Goal: Communication & Community: Answer question/provide support

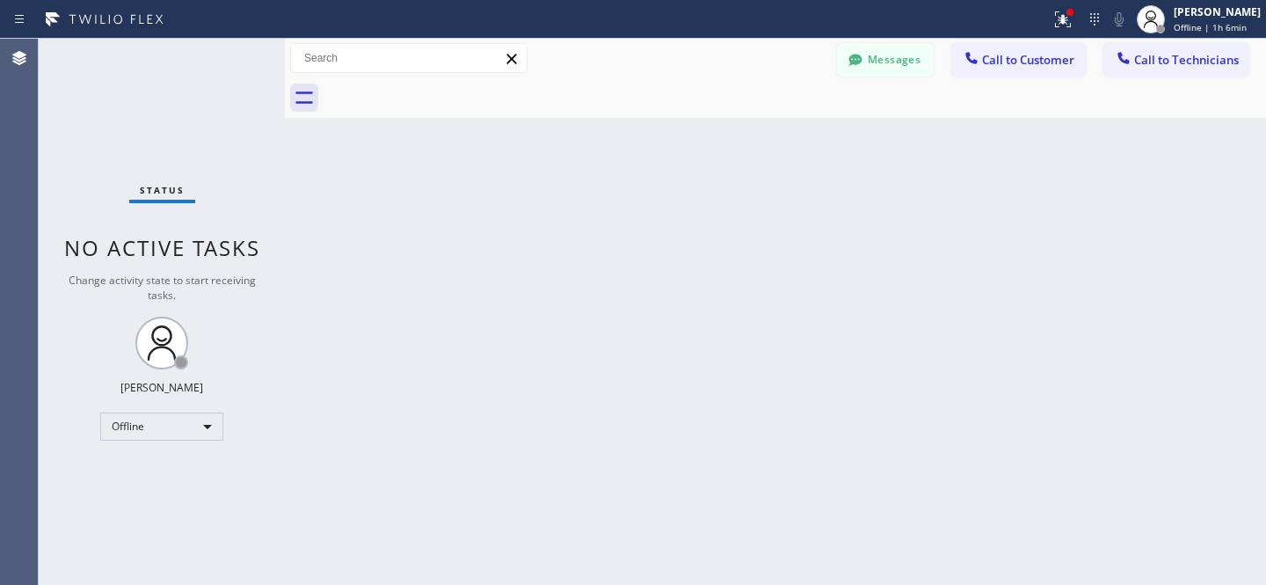
scroll to position [229, 0]
click at [1154, 57] on span "Call to Technicians" at bounding box center [1186, 60] width 105 height 16
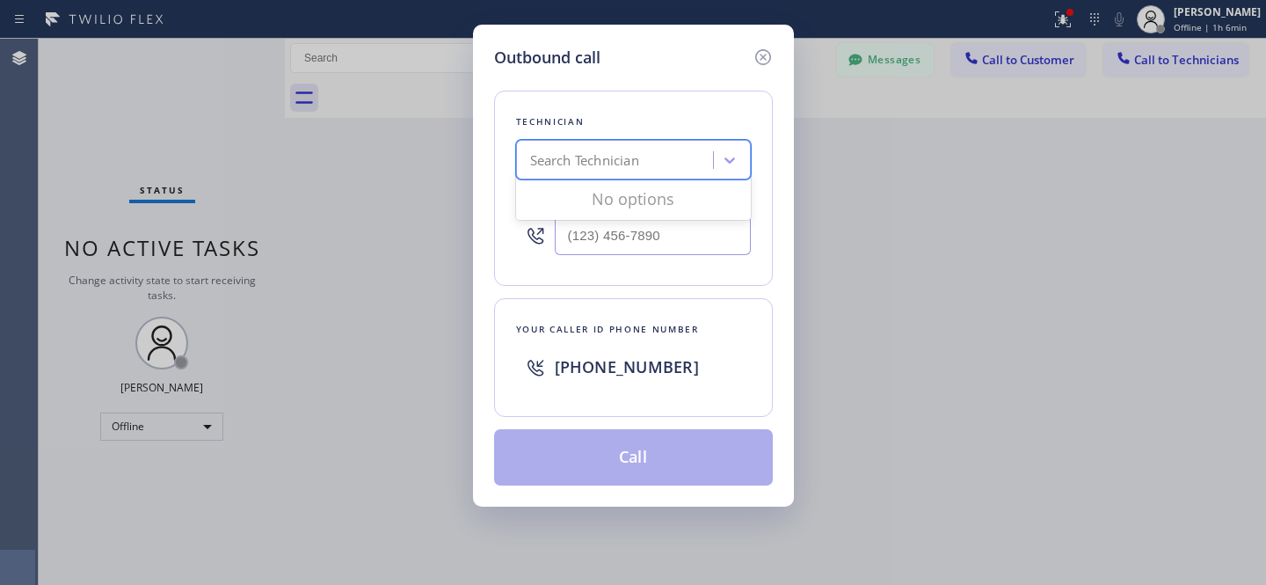
click at [624, 167] on div "Search Technician" at bounding box center [584, 160] width 109 height 20
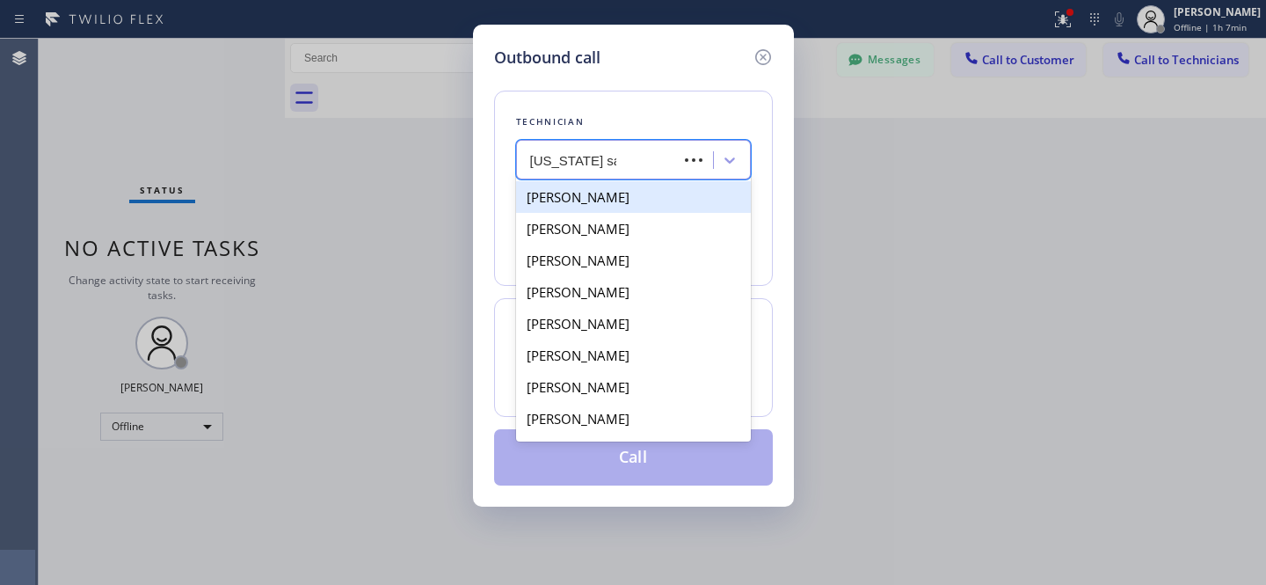
type input "[US_STATE][PERSON_NAME]"
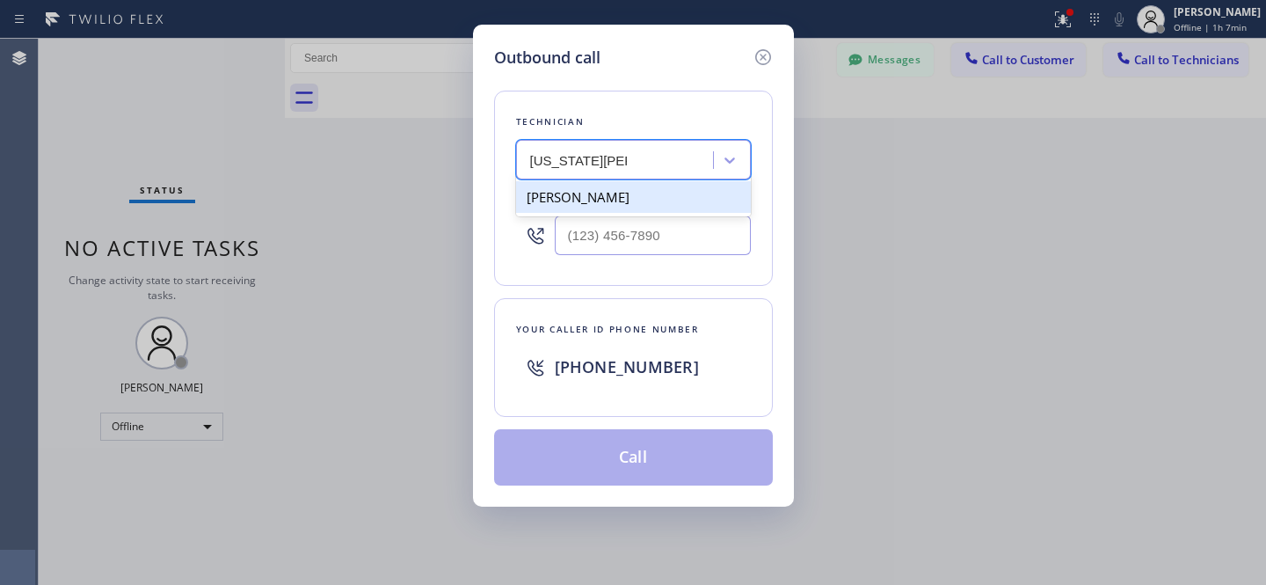
click at [549, 198] on div "[PERSON_NAME]" at bounding box center [633, 197] width 235 height 32
type input "[PHONE_NUMBER]"
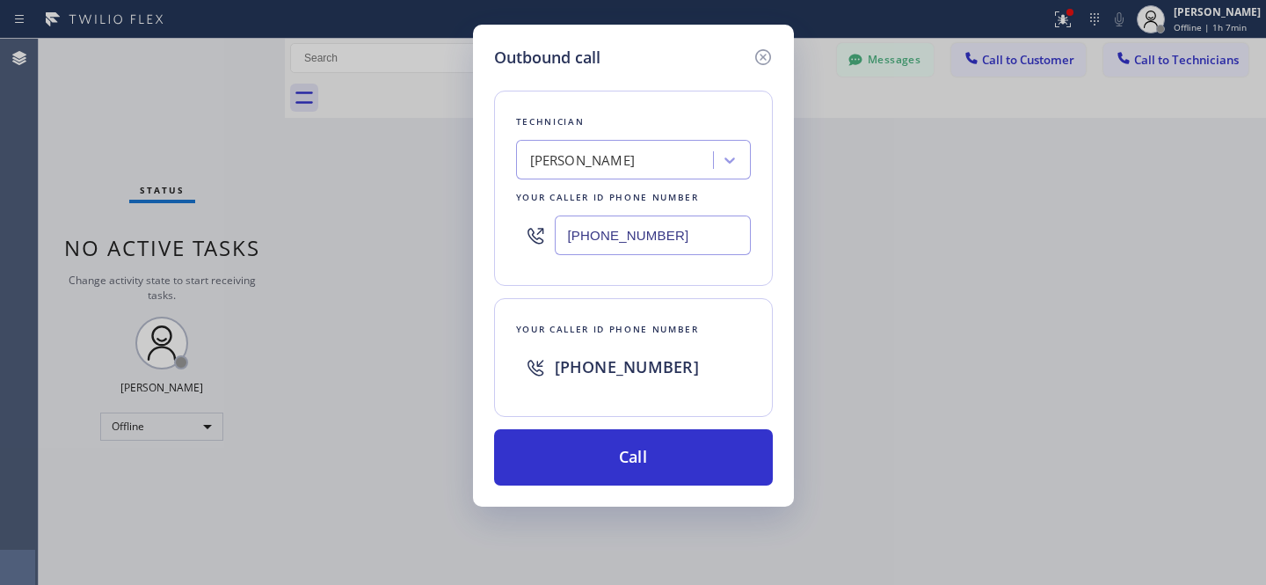
drag, startPoint x: 631, startPoint y: 240, endPoint x: 674, endPoint y: 241, distance: 43.1
click at [674, 241] on input "[PHONE_NUMBER]" at bounding box center [653, 235] width 196 height 40
click at [647, 162] on div "[PERSON_NAME]" at bounding box center [617, 160] width 192 height 31
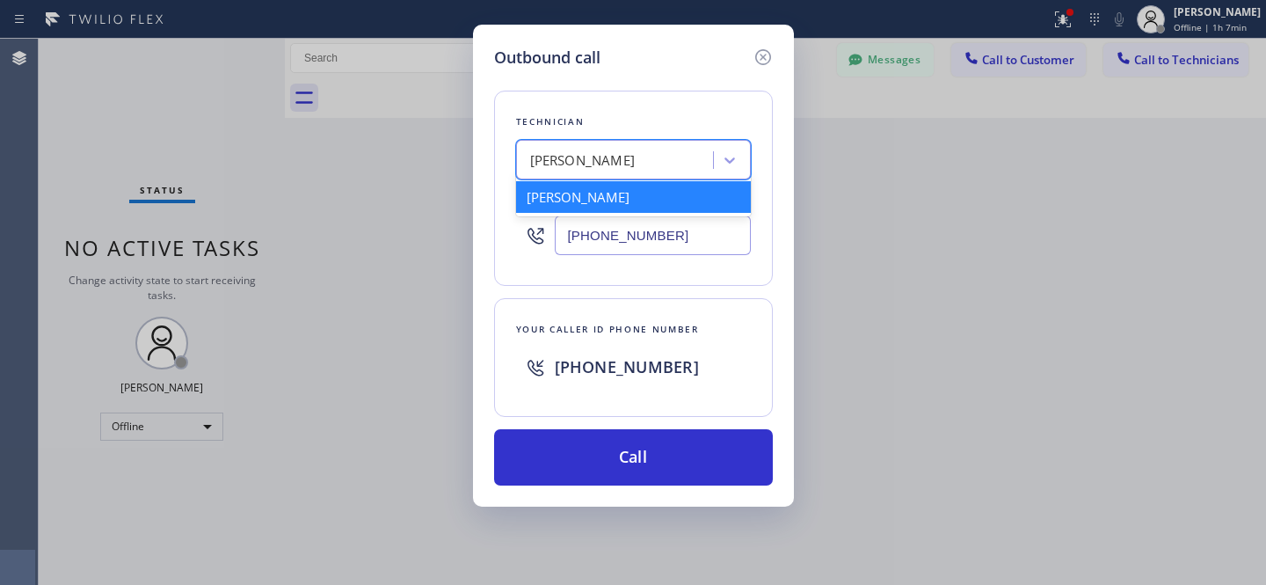
paste input "[US_STATE][PERSON_NAME]"
type input "[US_STATE][PERSON_NAME]"
click at [561, 200] on div "[PERSON_NAME]" at bounding box center [633, 197] width 235 height 32
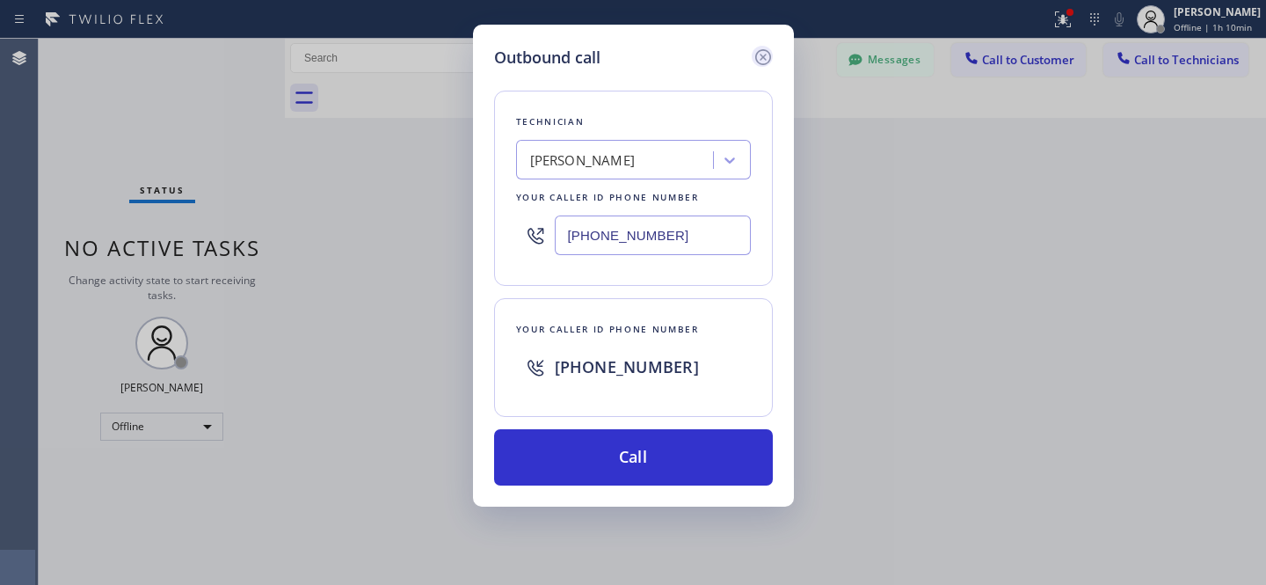
click at [760, 55] on icon at bounding box center [762, 57] width 21 height 21
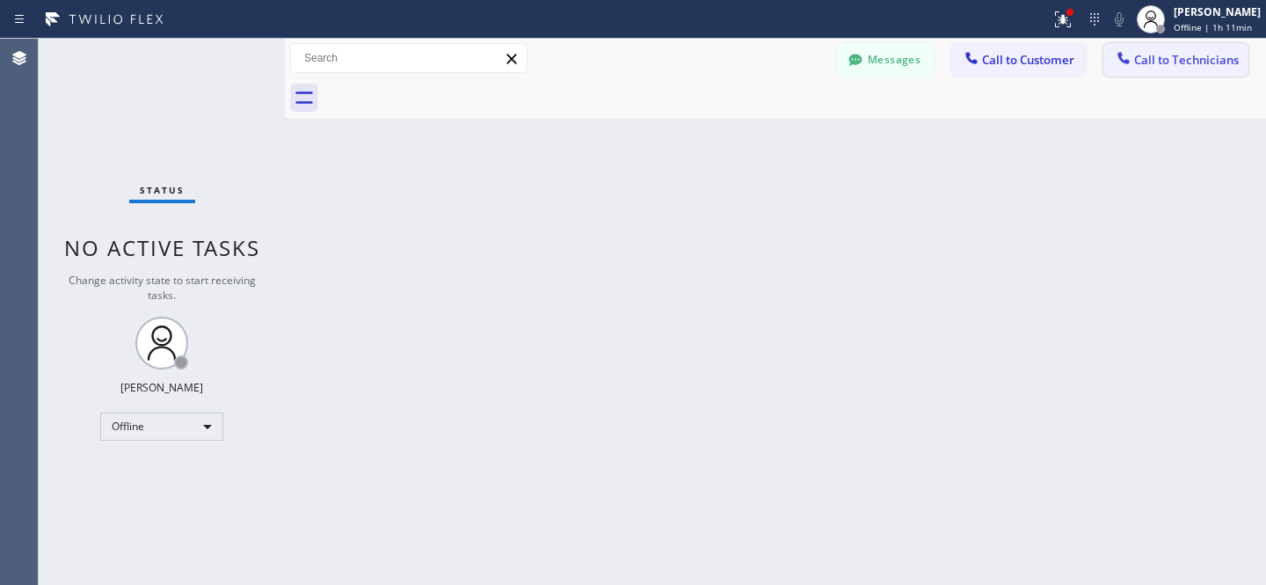
click at [1161, 56] on span "Call to Technicians" at bounding box center [1186, 60] width 105 height 16
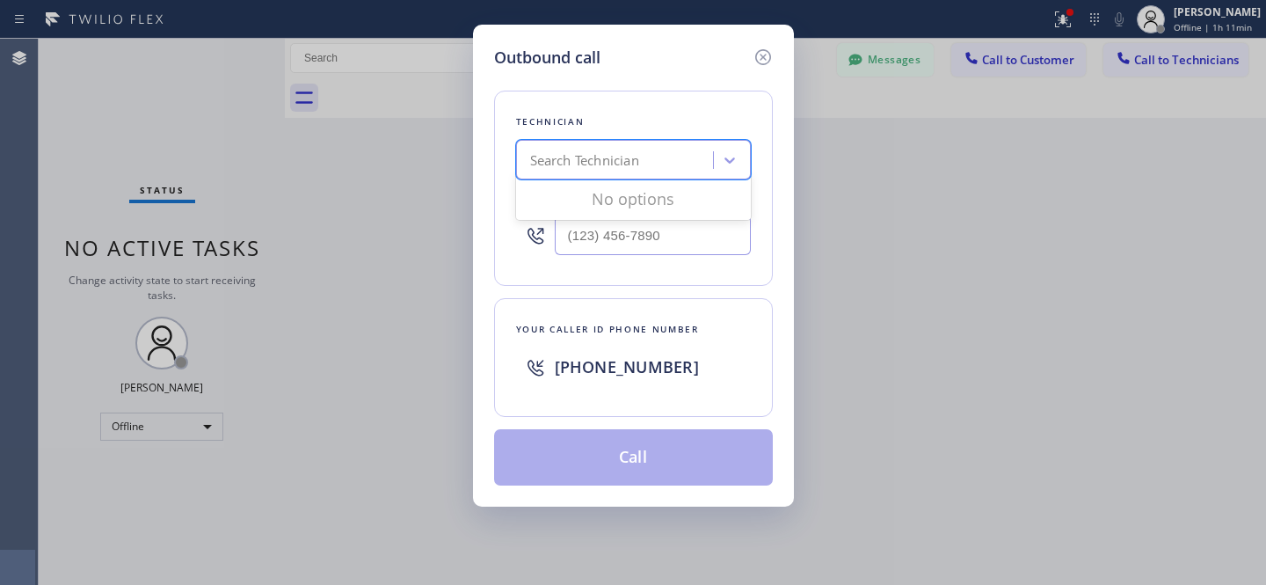
click at [587, 173] on div "Search Technician" at bounding box center [617, 160] width 192 height 31
type input "[US_STATE][PERSON_NAME]"
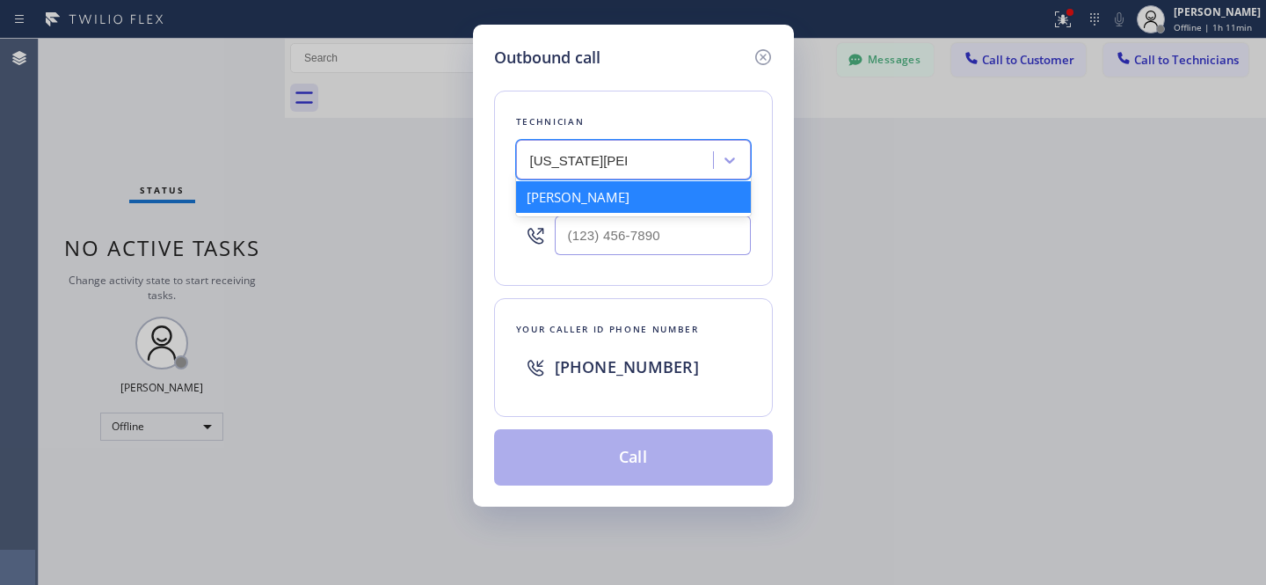
click at [567, 201] on div "[PERSON_NAME]" at bounding box center [633, 197] width 235 height 32
type input "[PHONE_NUMBER]"
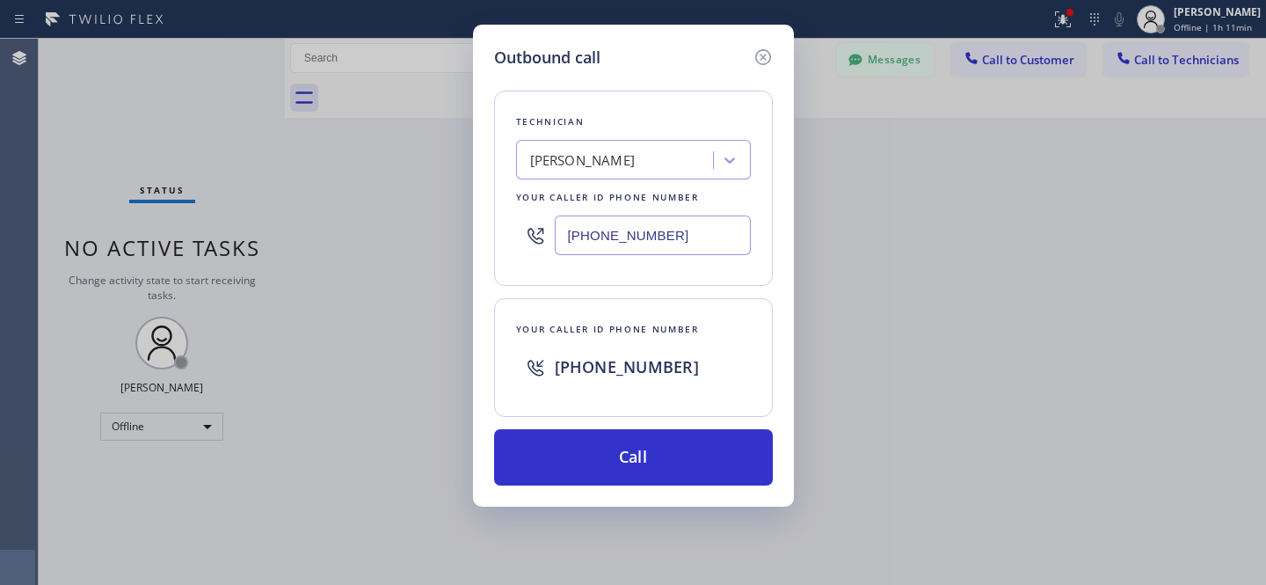
click at [658, 245] on input "[PHONE_NUMBER]" at bounding box center [653, 235] width 196 height 40
click at [761, 60] on icon at bounding box center [762, 57] width 21 height 21
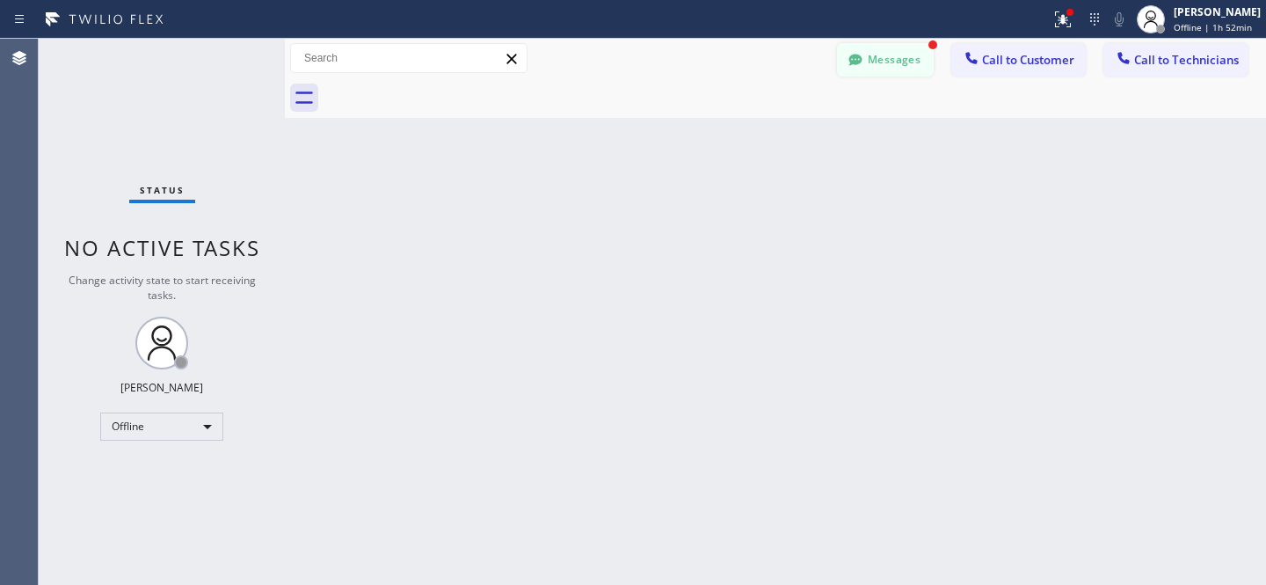
click at [885, 76] on button "Messages" at bounding box center [885, 59] width 97 height 33
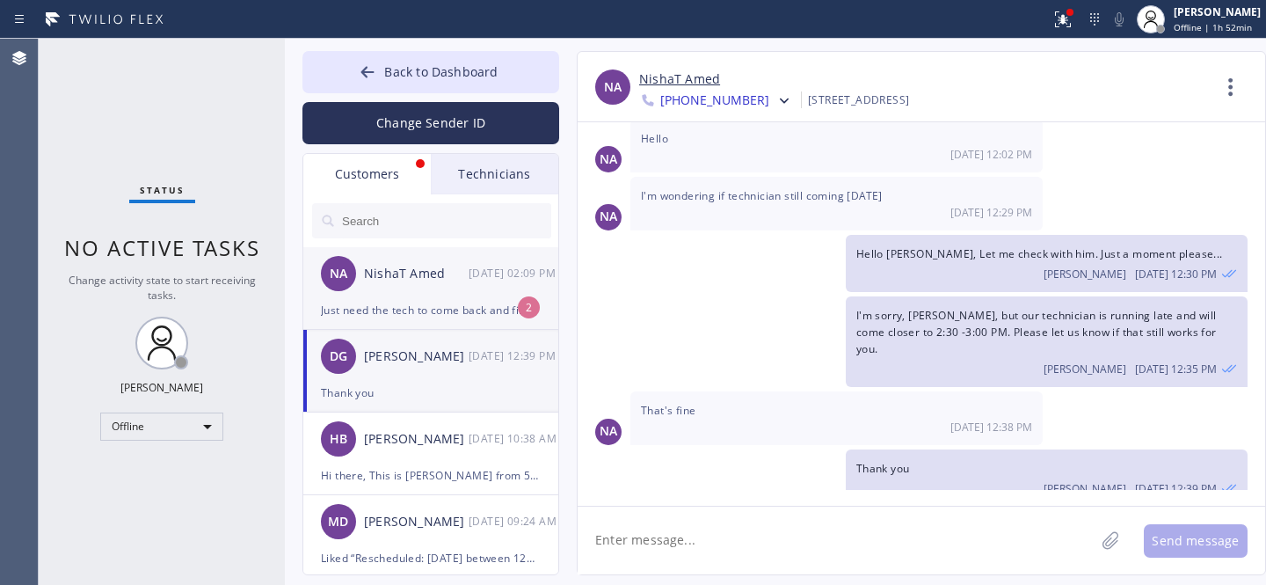
click at [421, 306] on div "Just need the tech to come back and finish the job" at bounding box center [431, 310] width 220 height 20
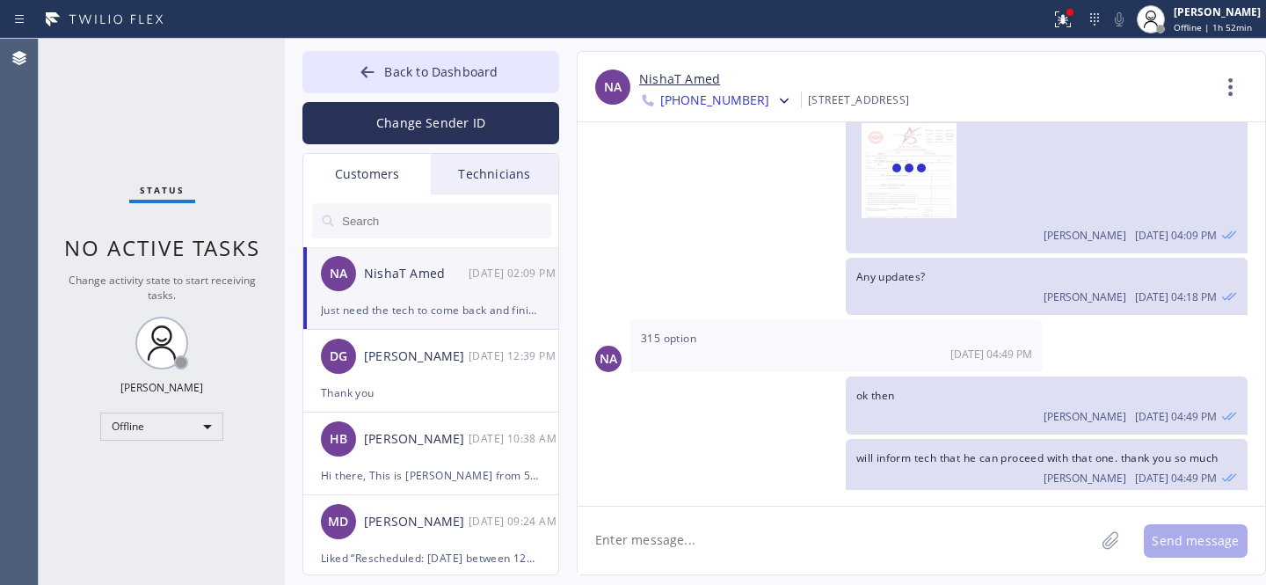
scroll to position [1813, 0]
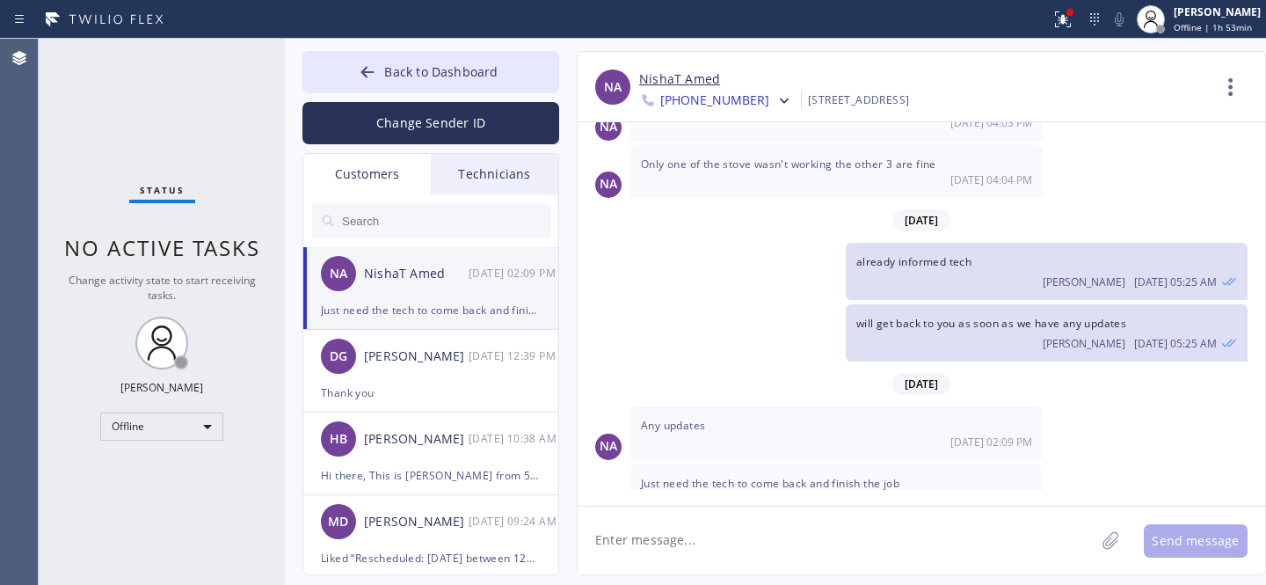
click at [785, 543] on textarea at bounding box center [836, 540] width 517 height 68
type textarea "Let me check..."
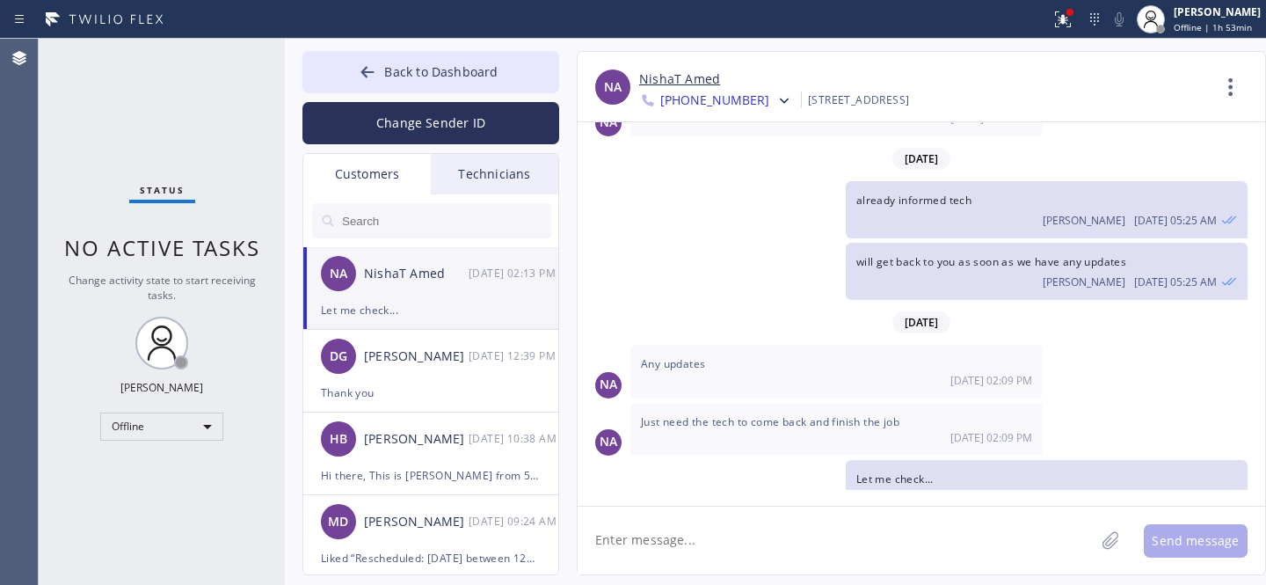
click at [672, 75] on link "NishaT Amed" at bounding box center [679, 79] width 81 height 20
click at [386, 69] on span "Back to Dashboard" at bounding box center [440, 71] width 113 height 17
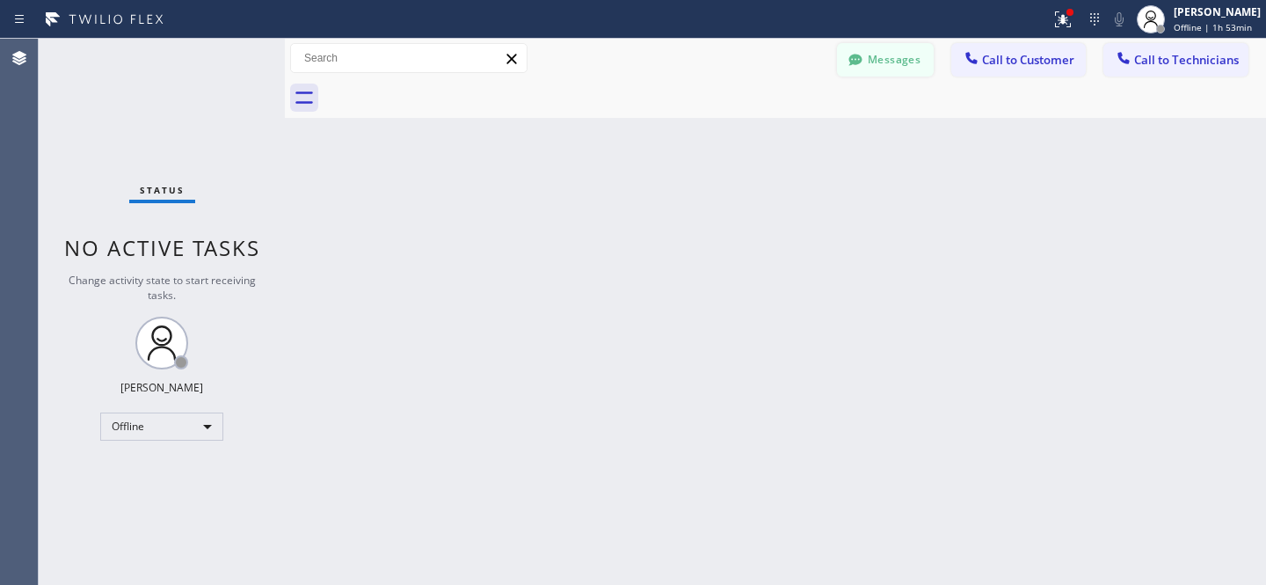
click at [893, 71] on button "Messages" at bounding box center [885, 59] width 97 height 33
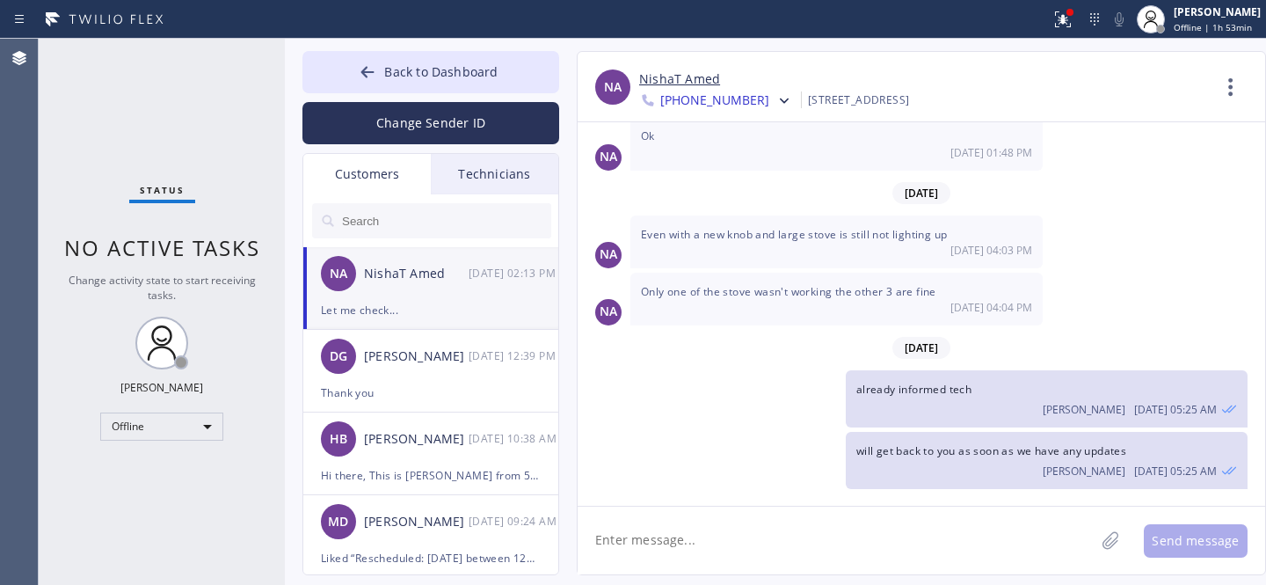
scroll to position [1685, 0]
click at [382, 54] on button "Back to Dashboard" at bounding box center [430, 72] width 257 height 42
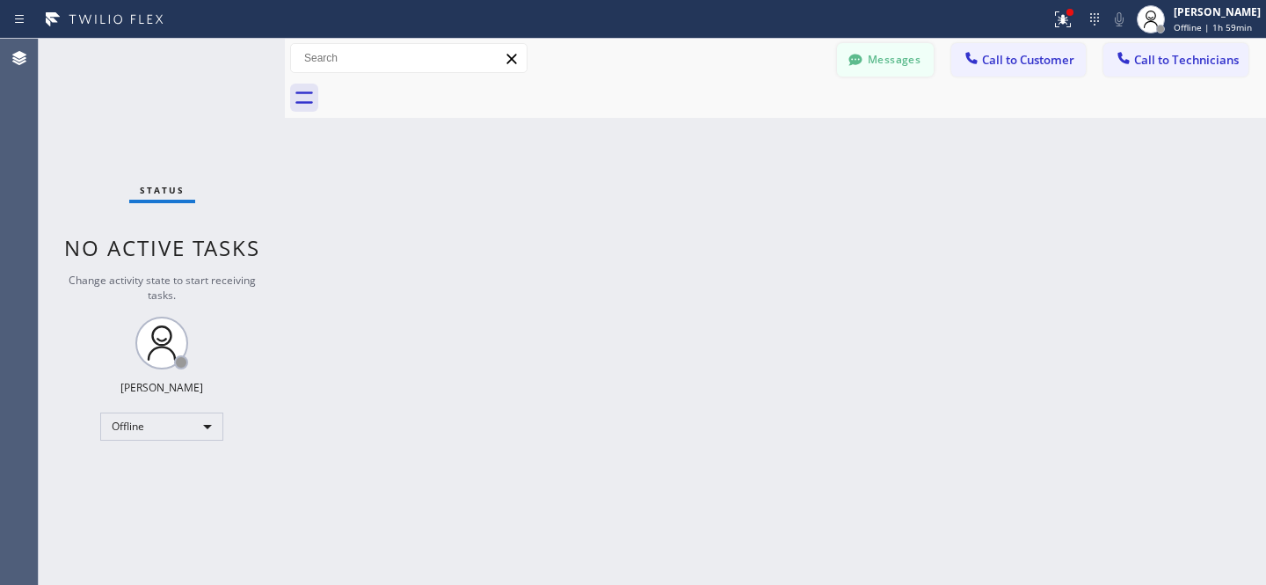
click at [878, 57] on button "Messages" at bounding box center [885, 59] width 97 height 33
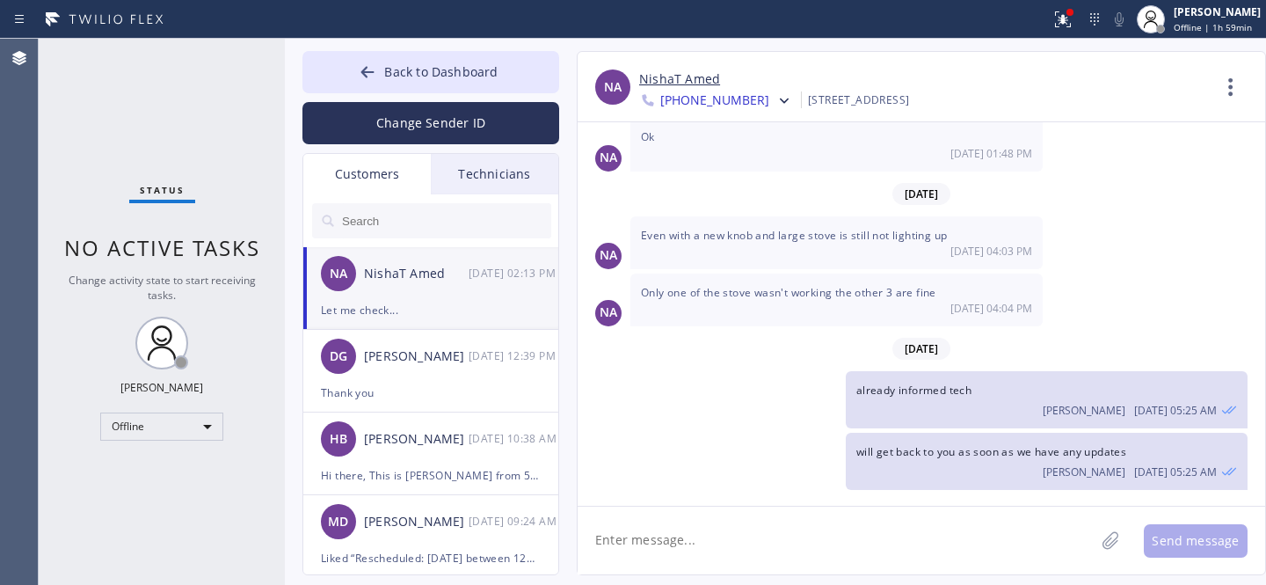
click at [420, 284] on div "NA NishaT Amed [DATE] 02:13 PM" at bounding box center [431, 273] width 257 height 53
click at [429, 76] on span "Back to Dashboard" at bounding box center [440, 71] width 113 height 17
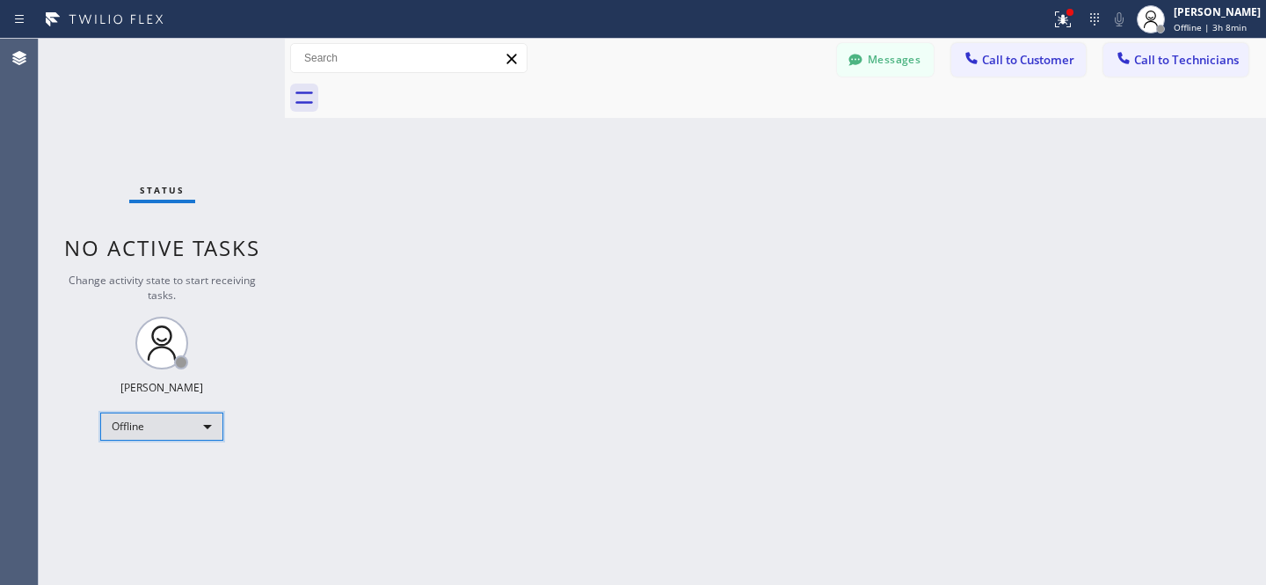
click at [135, 418] on div "Offline" at bounding box center [161, 426] width 123 height 28
drag, startPoint x: 147, startPoint y: 466, endPoint x: 171, endPoint y: 454, distance: 26.7
click at [147, 466] on li "Available" at bounding box center [161, 471] width 120 height 21
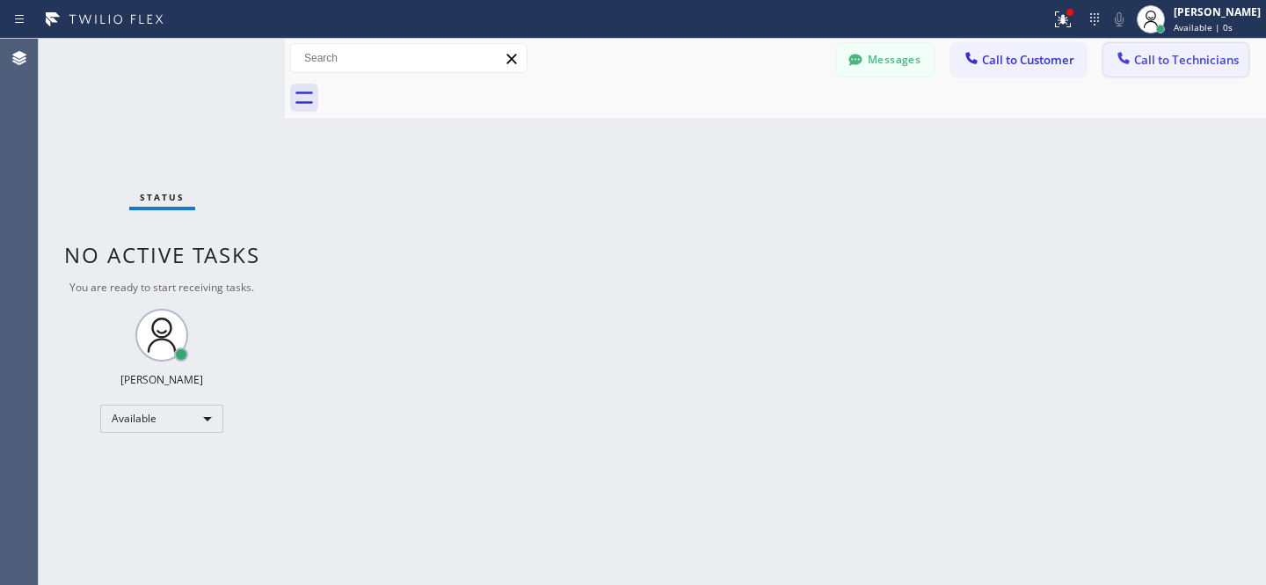
click at [1137, 69] on button "Call to Technicians" at bounding box center [1175, 59] width 145 height 33
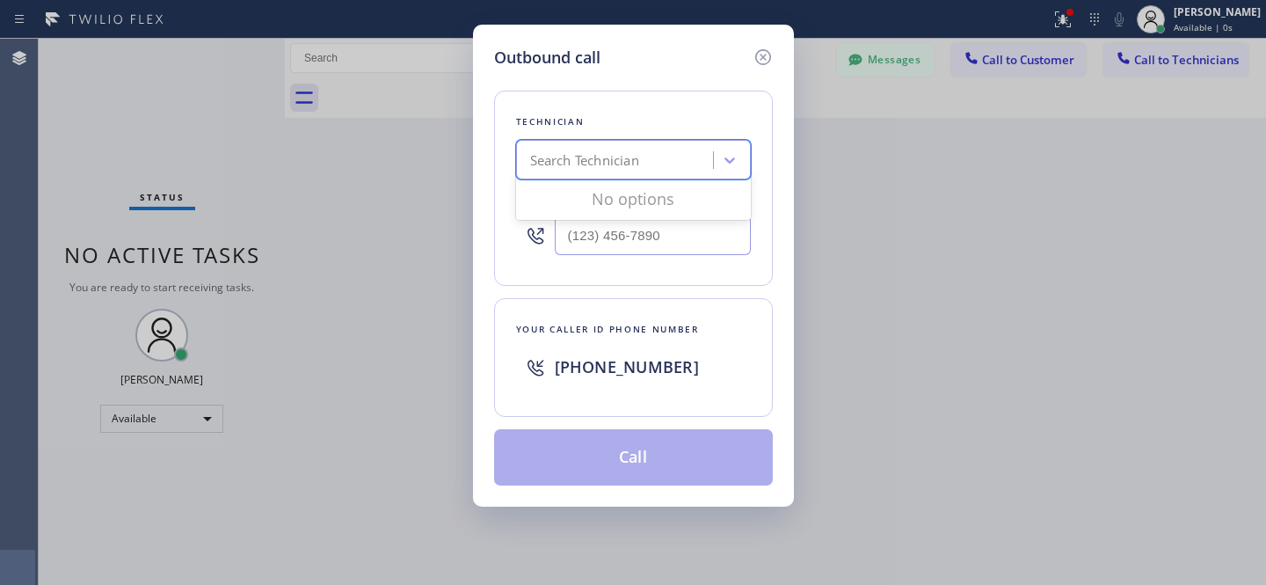
click at [596, 159] on div "Search Technician" at bounding box center [584, 160] width 109 height 20
type input "la art"
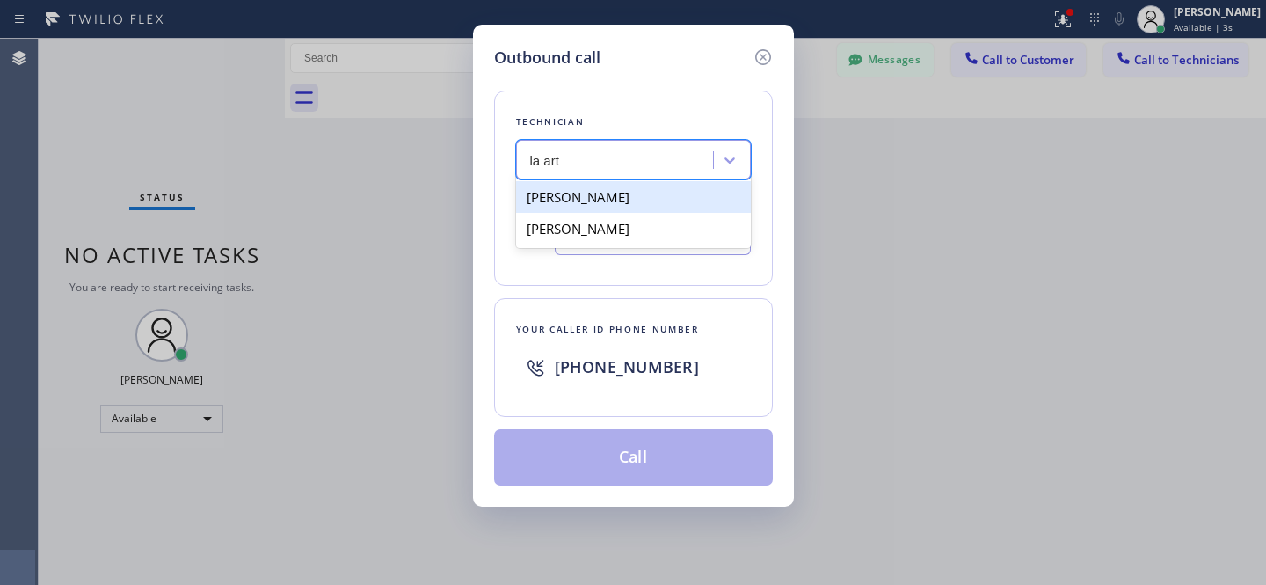
click at [556, 198] on div "[PERSON_NAME]" at bounding box center [633, 197] width 235 height 32
type input "[PHONE_NUMBER]"
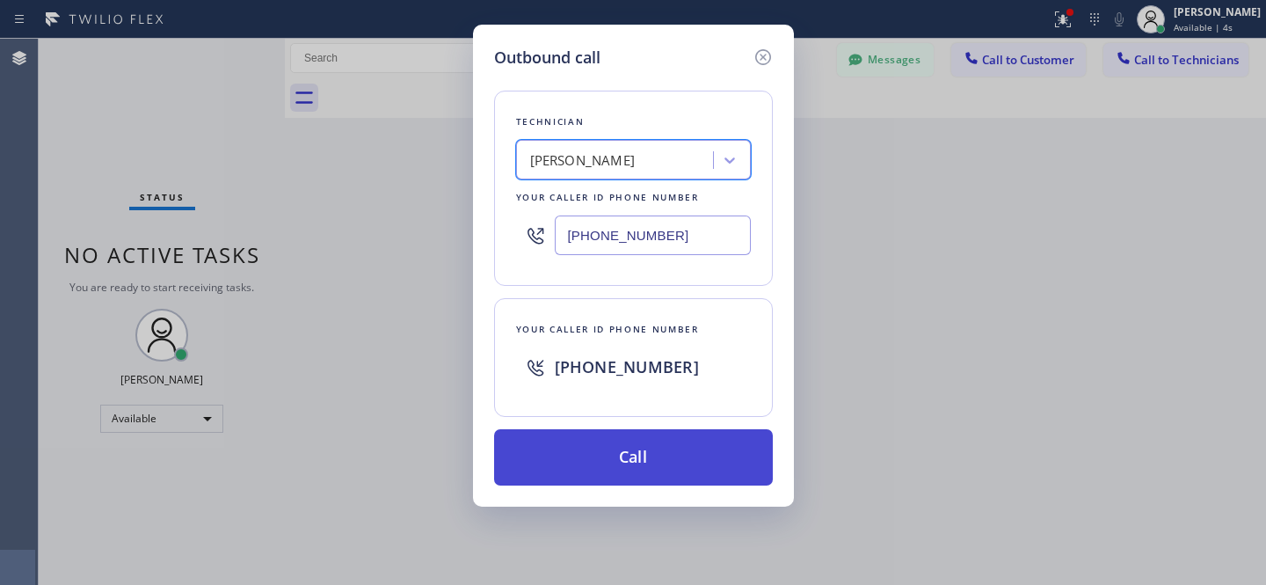
click at [679, 458] on button "Call" at bounding box center [633, 457] width 279 height 56
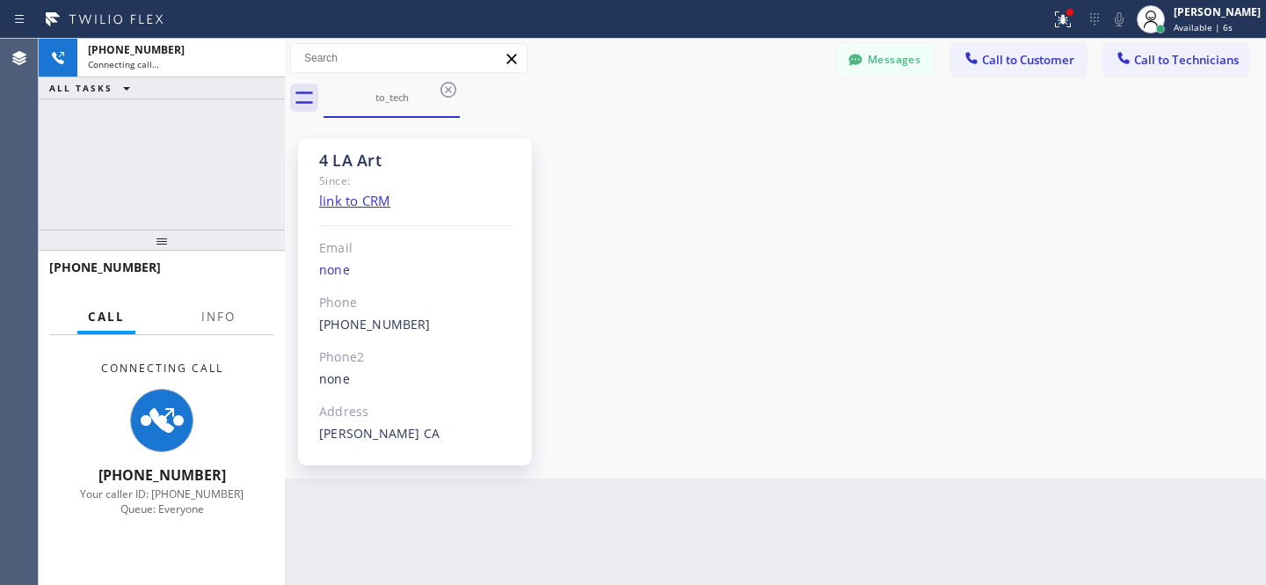
scroll to position [127, 0]
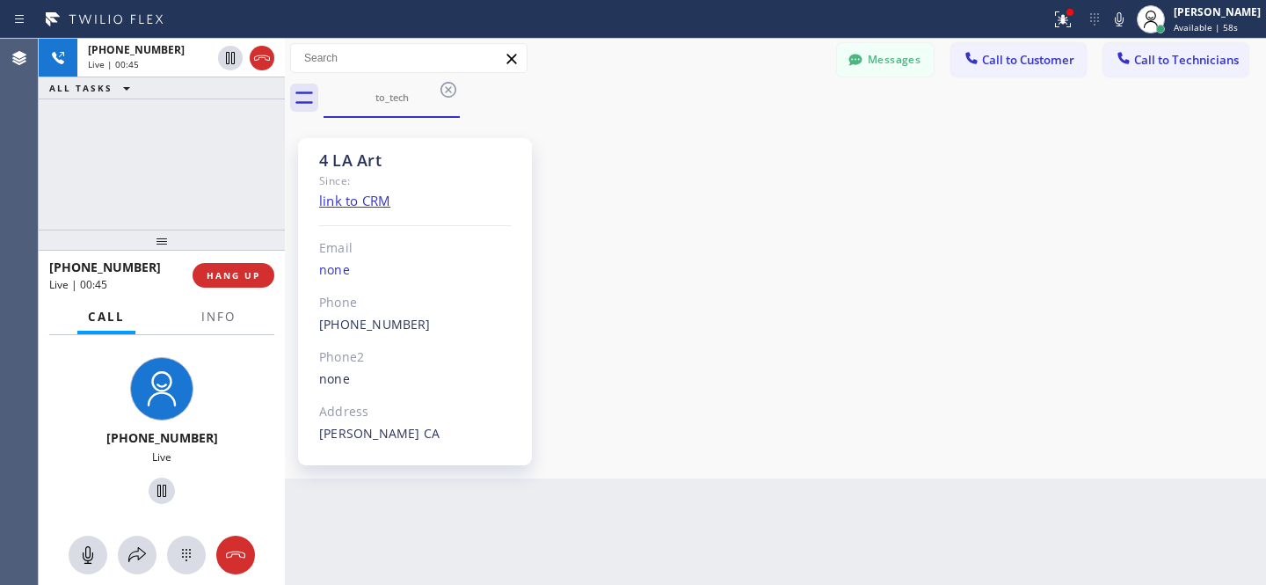
click at [671, 248] on div "4 LA Art Since: link to CRM Email none Phone [PHONE_NUMBER] Outbound call Techn…" at bounding box center [775, 298] width 972 height 352
click at [684, 234] on div "4 LA Art Since: link to CRM Email none Phone [PHONE_NUMBER] Outbound call Techn…" at bounding box center [775, 298] width 972 height 352
click at [695, 314] on div "4 LA Art Since: link to CRM Email none Phone [PHONE_NUMBER] Outbound call Techn…" at bounding box center [775, 298] width 972 height 352
click at [252, 280] on span "HANG UP" at bounding box center [234, 275] width 54 height 12
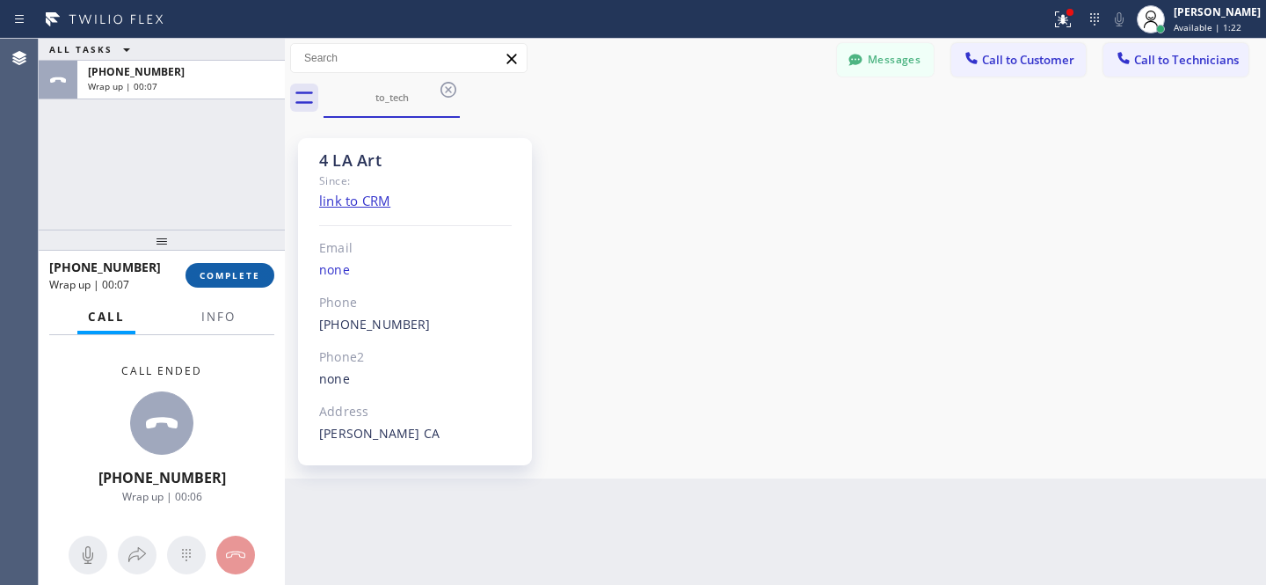
click at [240, 279] on span "COMPLETE" at bounding box center [230, 275] width 61 height 12
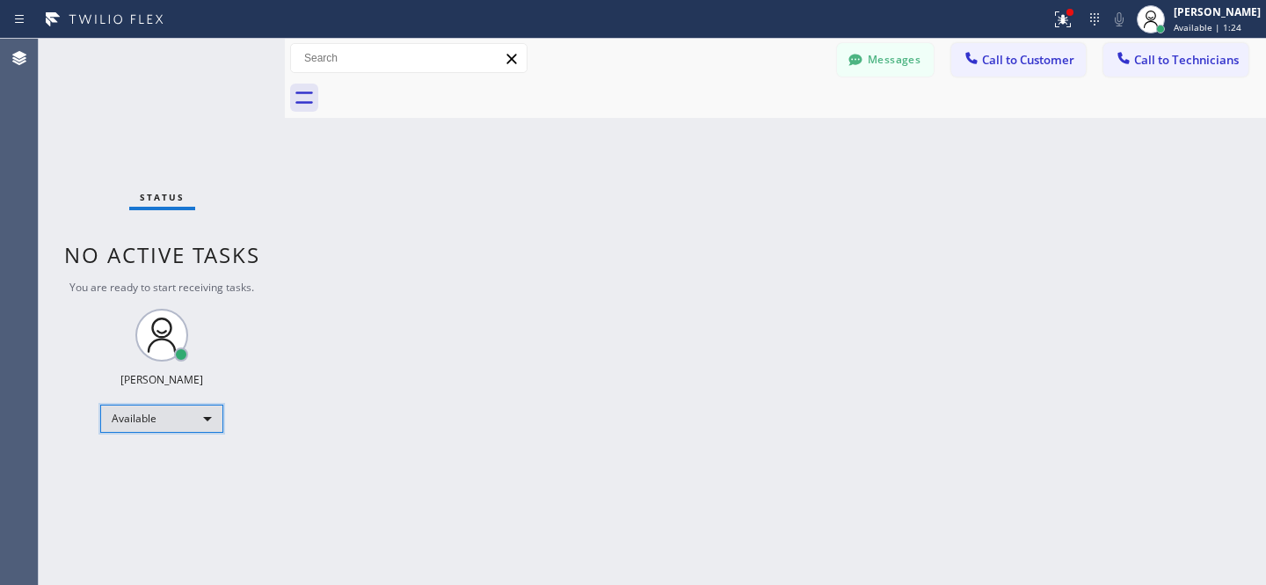
click at [171, 416] on div "Available" at bounding box center [161, 418] width 123 height 28
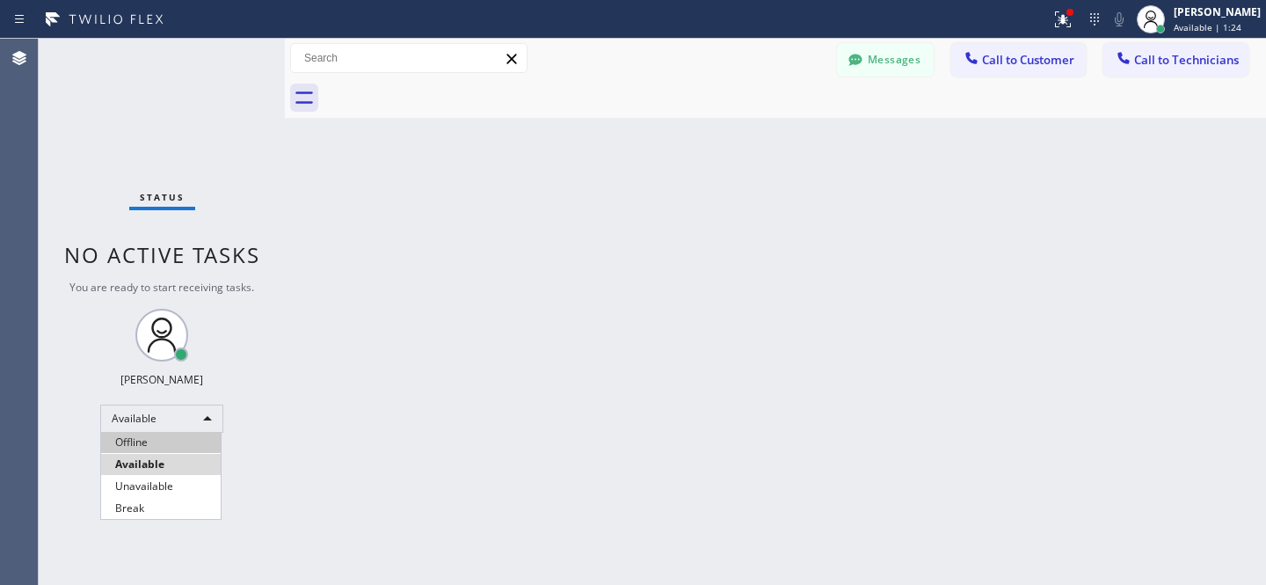
click at [157, 434] on li "Offline" at bounding box center [161, 442] width 120 height 21
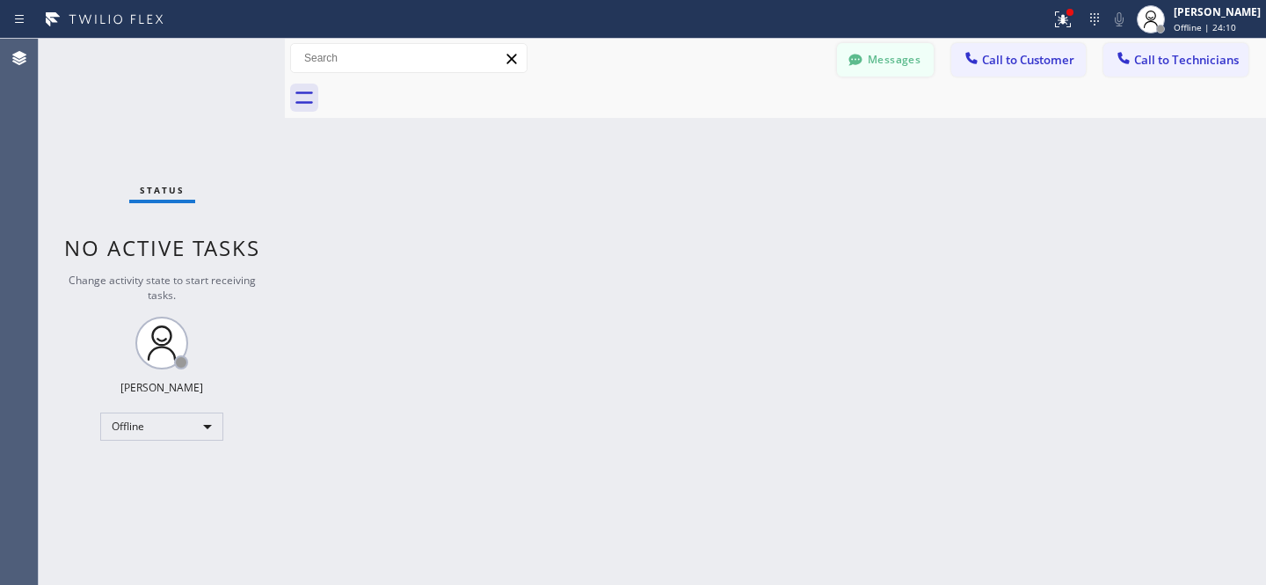
click at [874, 62] on button "Messages" at bounding box center [885, 59] width 97 height 33
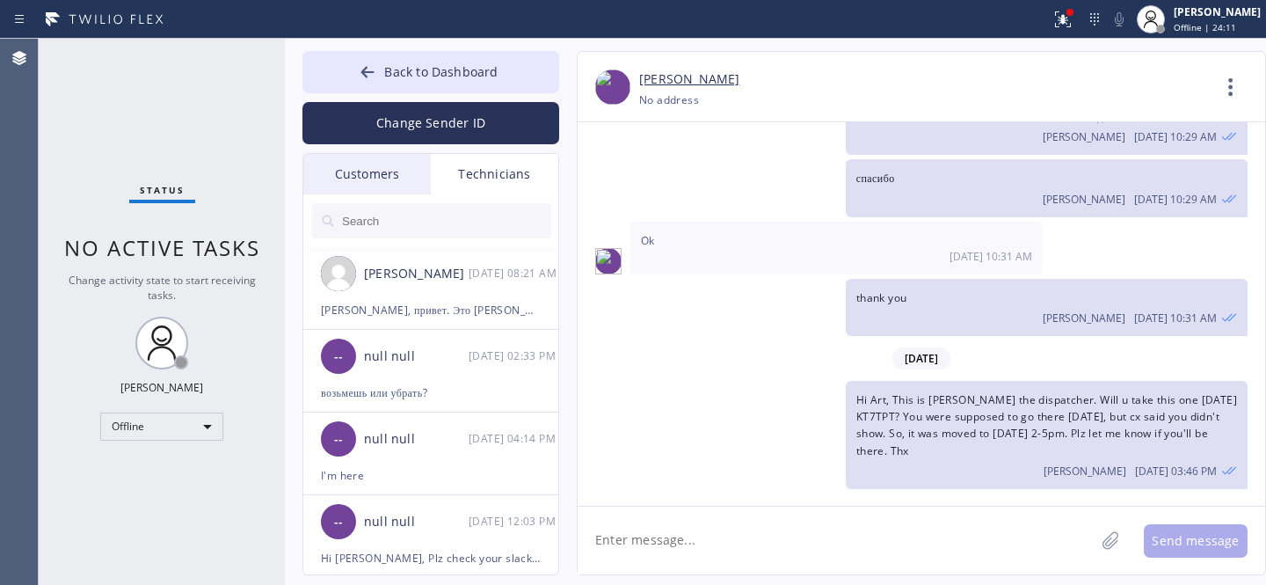
click at [352, 167] on div "Customers" at bounding box center [366, 174] width 127 height 40
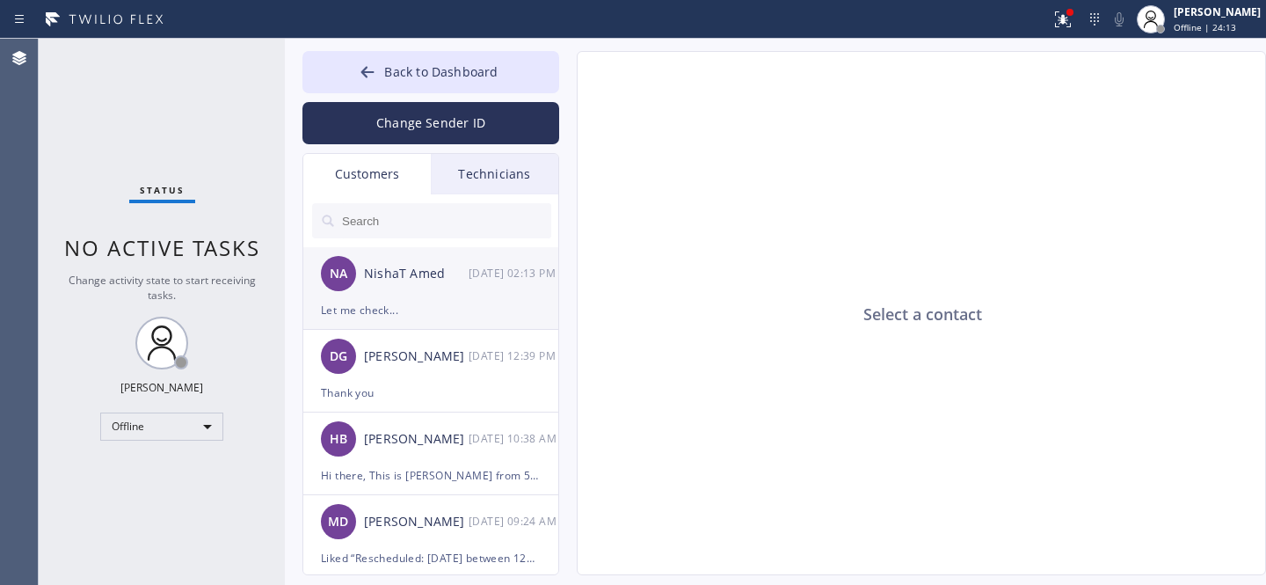
click at [424, 294] on div "NA NishaT Amed [DATE] 02:13 PM" at bounding box center [431, 273] width 257 height 53
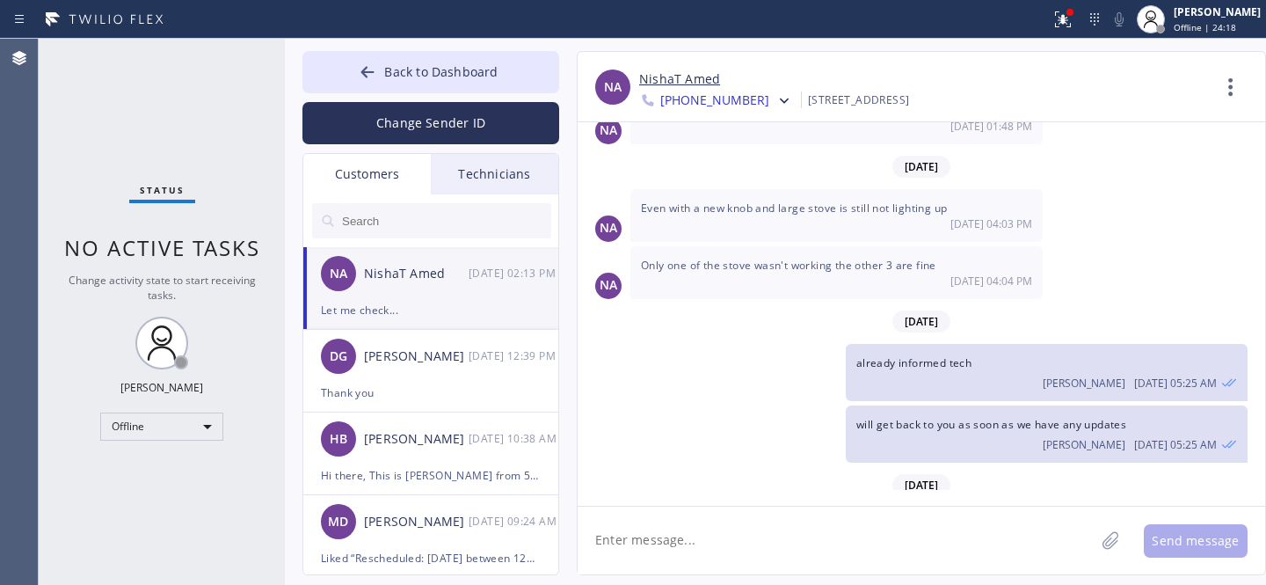
scroll to position [1709, 0]
click at [400, 296] on div "NA NishaT Amed [DATE] 02:13 PM" at bounding box center [431, 273] width 257 height 53
click at [658, 534] on textarea at bounding box center [836, 540] width 517 height 68
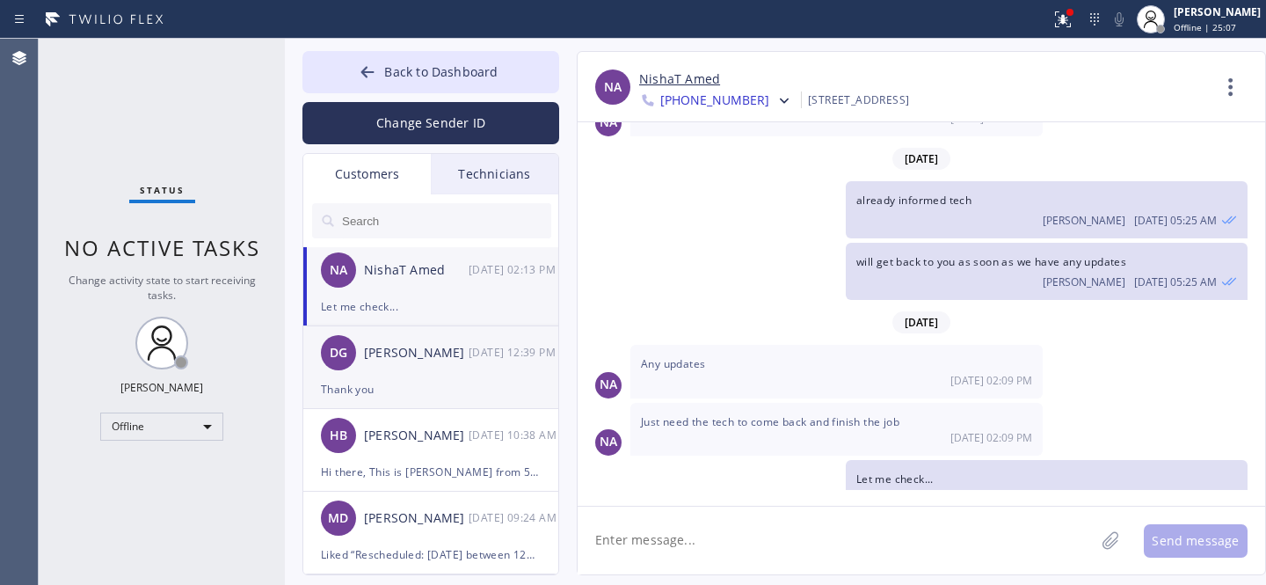
scroll to position [0, 0]
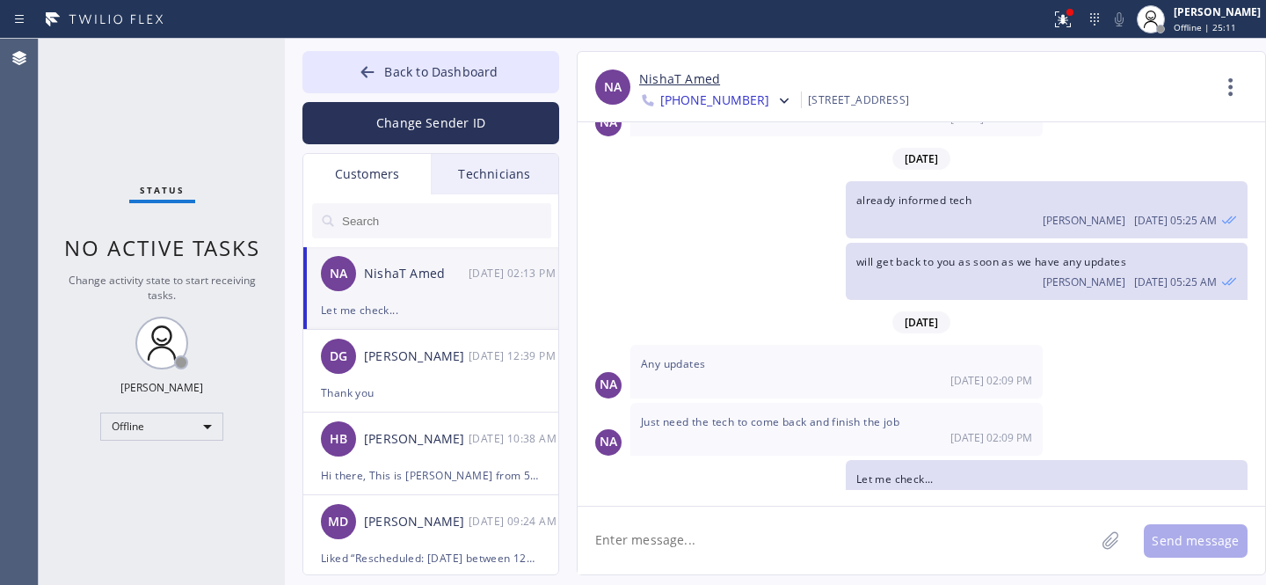
click at [680, 77] on link "NishaT Amed" at bounding box center [679, 79] width 81 height 20
click at [743, 540] on textarea at bounding box center [836, 540] width 517 height 68
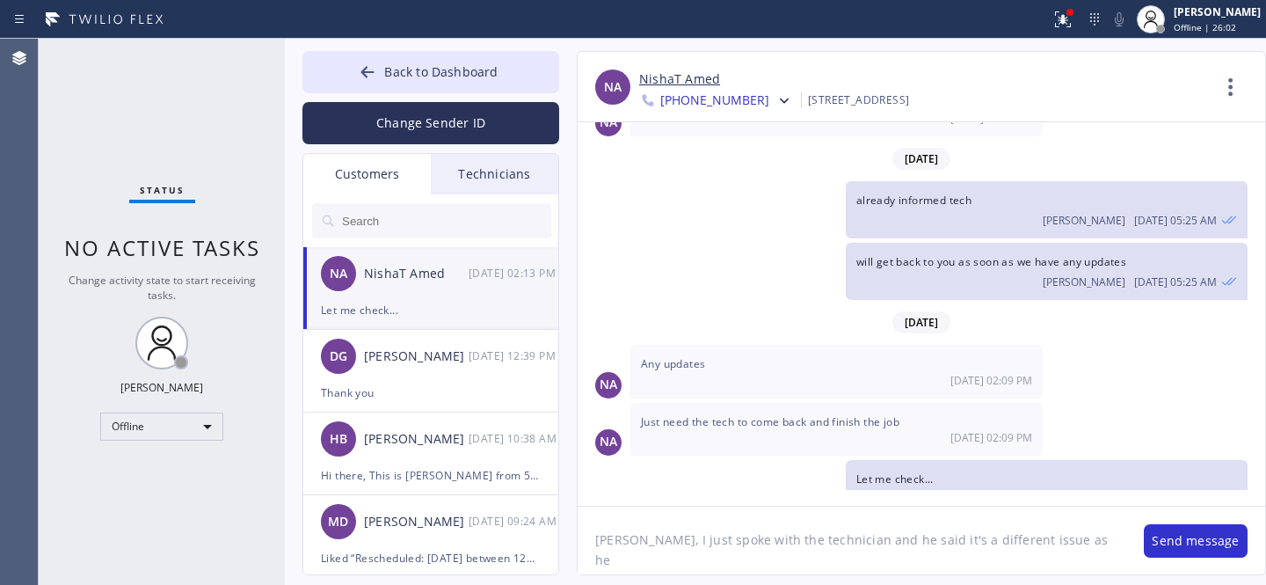
paste textarea "Burner surface valve"
click at [603, 560] on textarea "[PERSON_NAME], I just spoke with the technician and he said it's a different is…" at bounding box center [852, 540] width 549 height 68
click at [760, 556] on textarea "[PERSON_NAME], I just spoke with the technician and he said it's a different is…" at bounding box center [852, 540] width 549 height 68
click at [1006, 540] on textarea "[PERSON_NAME], I just spoke with the technician and he said it's a different is…" at bounding box center [852, 540] width 549 height 68
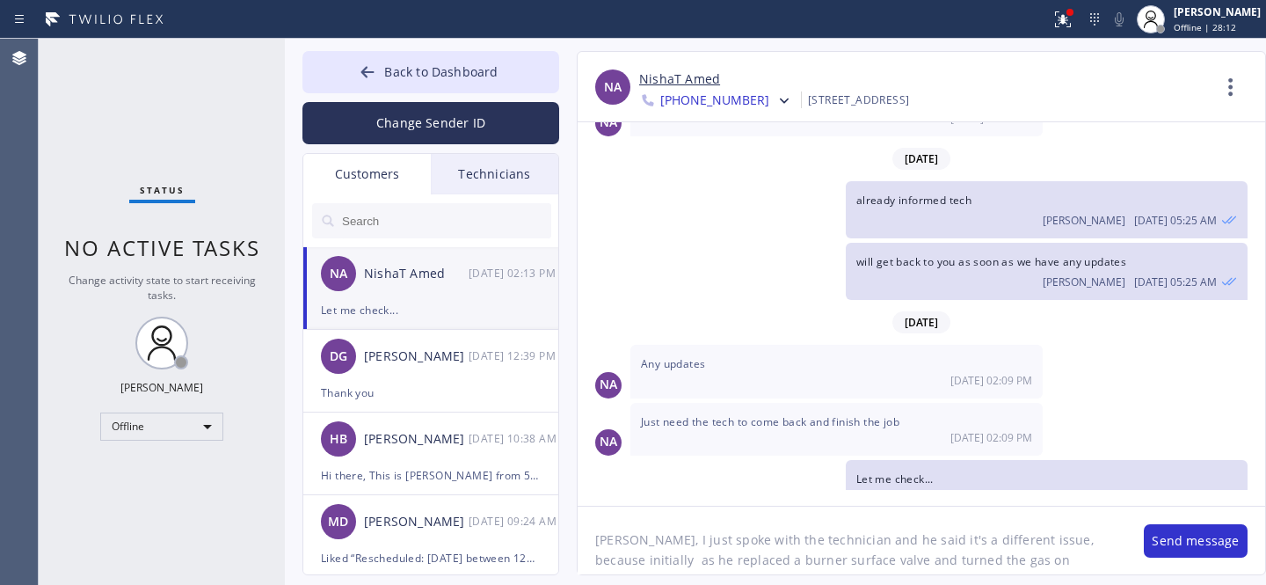
drag, startPoint x: 588, startPoint y: 562, endPoint x: 690, endPoint y: 562, distance: 102.0
click at [690, 562] on textarea "[PERSON_NAME], I just spoke with the technician and he said it's a different is…" at bounding box center [852, 540] width 549 height 68
click at [820, 556] on textarea "[PERSON_NAME], I just spoke with the technician and he said it's a different is…" at bounding box center [852, 540] width 549 height 68
drag, startPoint x: 820, startPoint y: 556, endPoint x: 883, endPoint y: 557, distance: 62.4
click at [821, 556] on textarea "[PERSON_NAME], I just spoke with the technician and he said it's a different is…" at bounding box center [852, 540] width 549 height 68
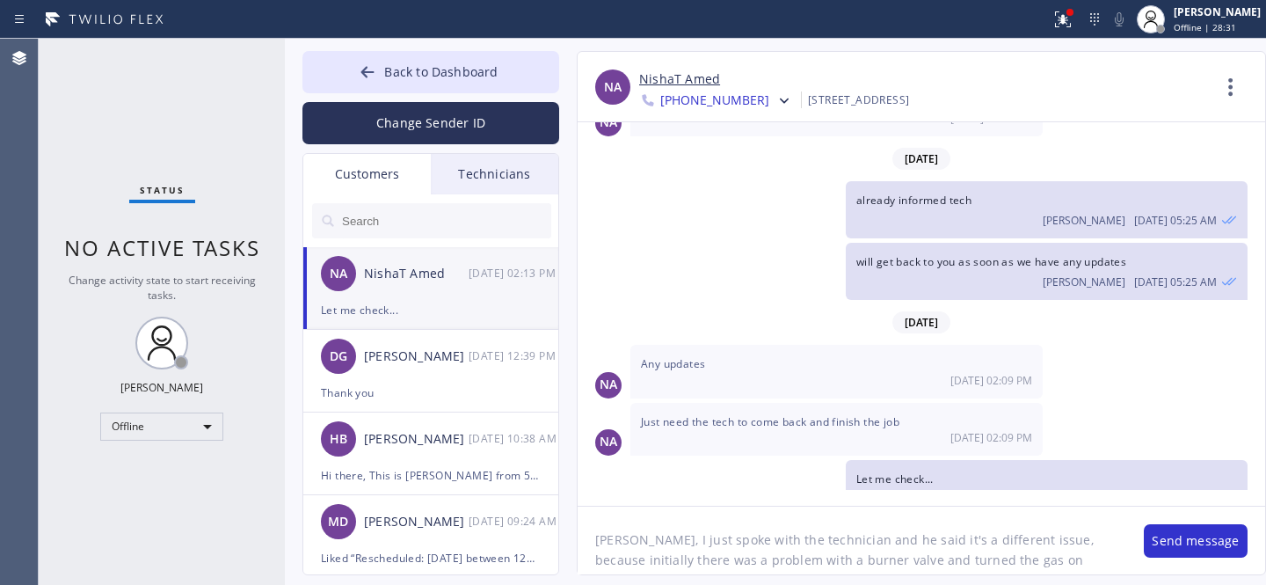
drag, startPoint x: 836, startPoint y: 557, endPoint x: 906, endPoint y: 580, distance: 73.9
click at [837, 557] on textarea "[PERSON_NAME], I just spoke with the technician and he said it's a different is…" at bounding box center [852, 540] width 549 height 68
click at [711, 563] on textarea "[PERSON_NAME], I just spoke with the technician and he said it's a different is…" at bounding box center [852, 540] width 549 height 68
click at [719, 530] on textarea "[PERSON_NAME], I just spoke with the technician and he said it's a different is…" at bounding box center [852, 540] width 549 height 68
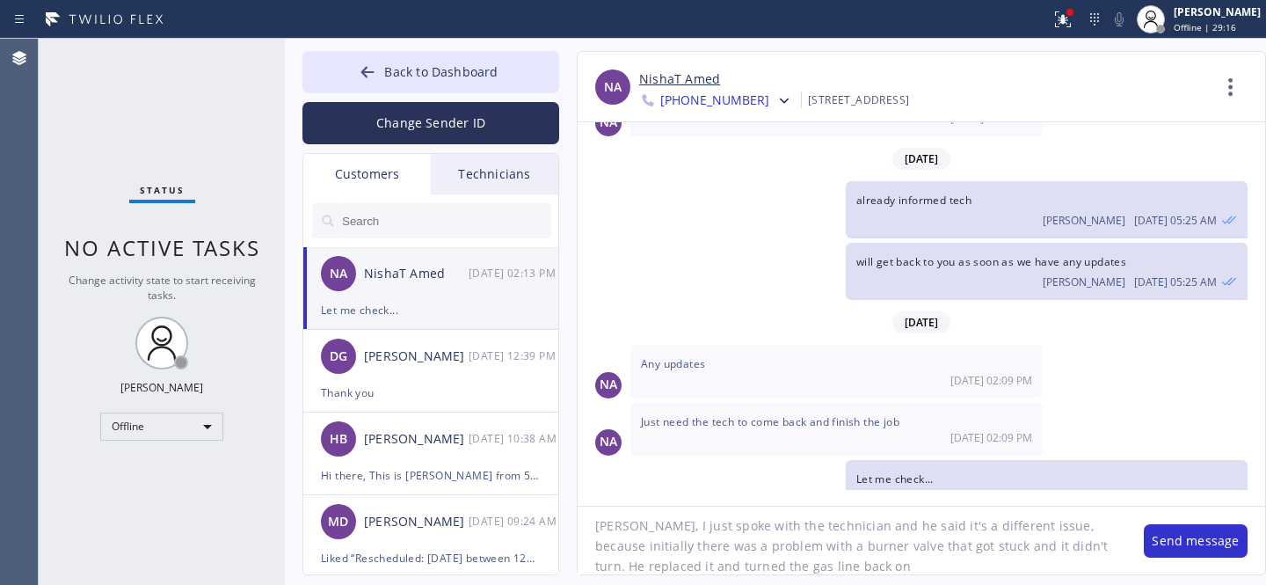
click at [821, 561] on textarea "[PERSON_NAME], I just spoke with the technician and he said it's a different is…" at bounding box center [852, 540] width 549 height 68
click at [854, 563] on textarea "[PERSON_NAME], I just spoke with the technician and he said it's a different is…" at bounding box center [852, 540] width 549 height 68
paste textarea "but right front burner didn’t light up"
click at [830, 563] on textarea "[PERSON_NAME], I just spoke with the technician and he said it's a different is…" at bounding box center [852, 540] width 549 height 68
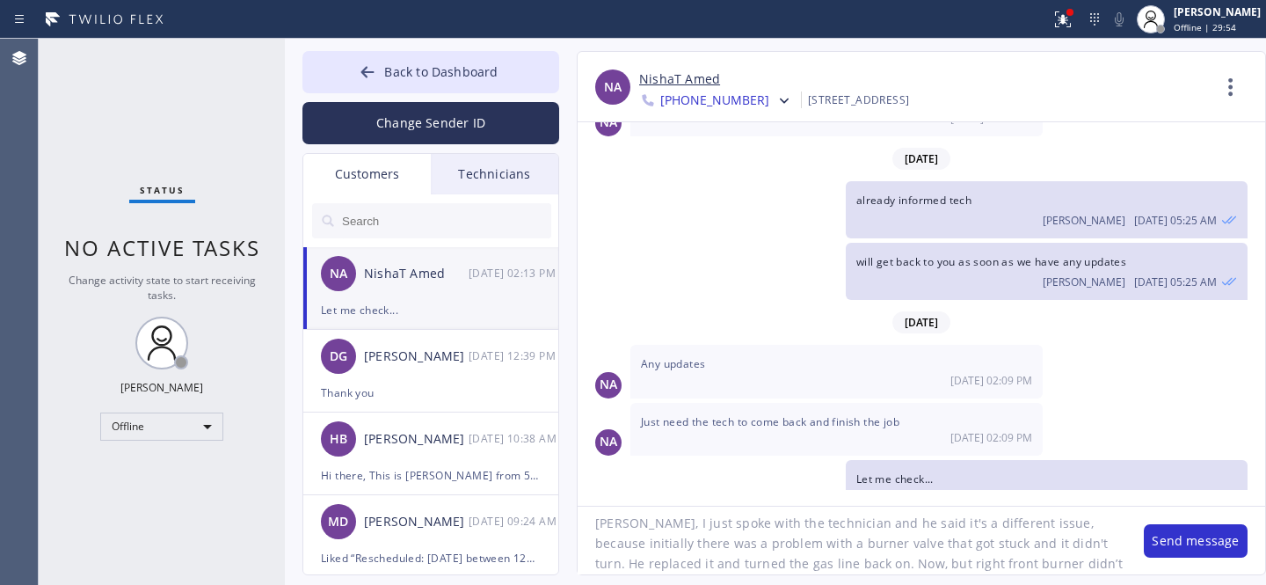
click at [829, 563] on textarea "[PERSON_NAME], I just spoke with the technician and he said it's a different is…" at bounding box center [852, 540] width 549 height 68
drag, startPoint x: 951, startPoint y: 563, endPoint x: 992, endPoint y: 573, distance: 41.6
click at [985, 563] on textarea "[PERSON_NAME], I just spoke with the technician and he said it's a different is…" at bounding box center [852, 540] width 549 height 68
click at [1013, 564] on textarea "[PERSON_NAME], I just spoke with the technician and he said it's a different is…" at bounding box center [852, 540] width 549 height 68
click at [1059, 566] on textarea "[PERSON_NAME], I just spoke with the technician and he said it's a different is…" at bounding box center [852, 540] width 549 height 68
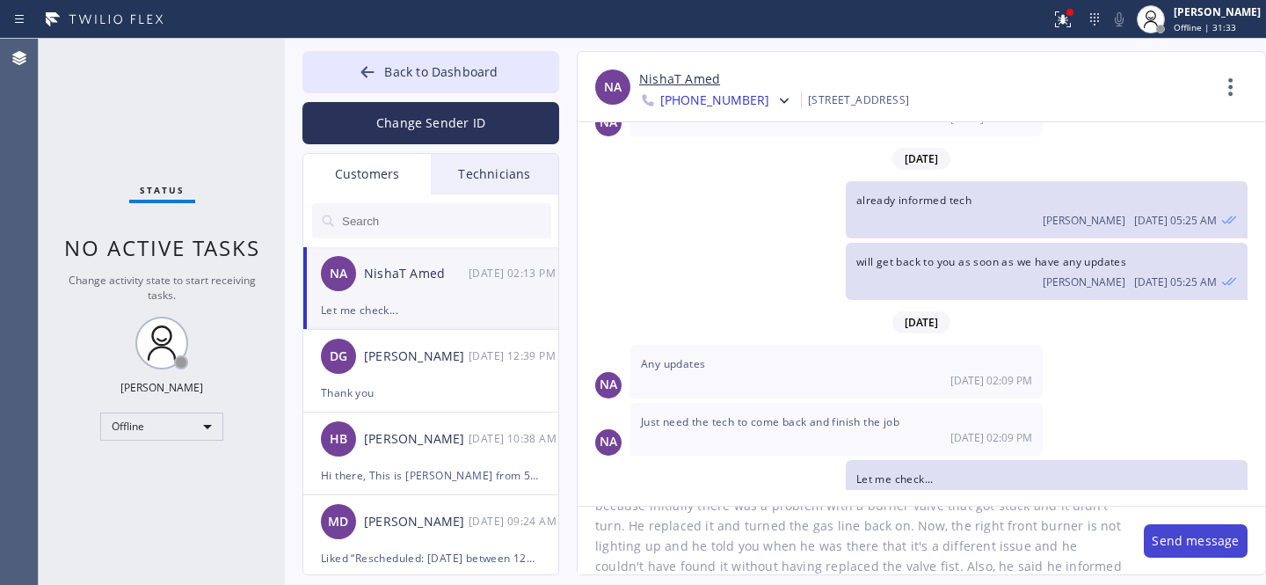
scroll to position [75, 0]
click at [682, 566] on textarea "[PERSON_NAME], I just spoke with the technician and he said it's a different is…" at bounding box center [852, 540] width 549 height 68
click at [846, 563] on textarea "[PERSON_NAME], I just spoke with the technician and he said it's a different is…" at bounding box center [852, 540] width 549 height 68
click at [900, 565] on textarea "[PERSON_NAME], I just spoke with the technician and he said it's a different is…" at bounding box center [852, 540] width 549 height 68
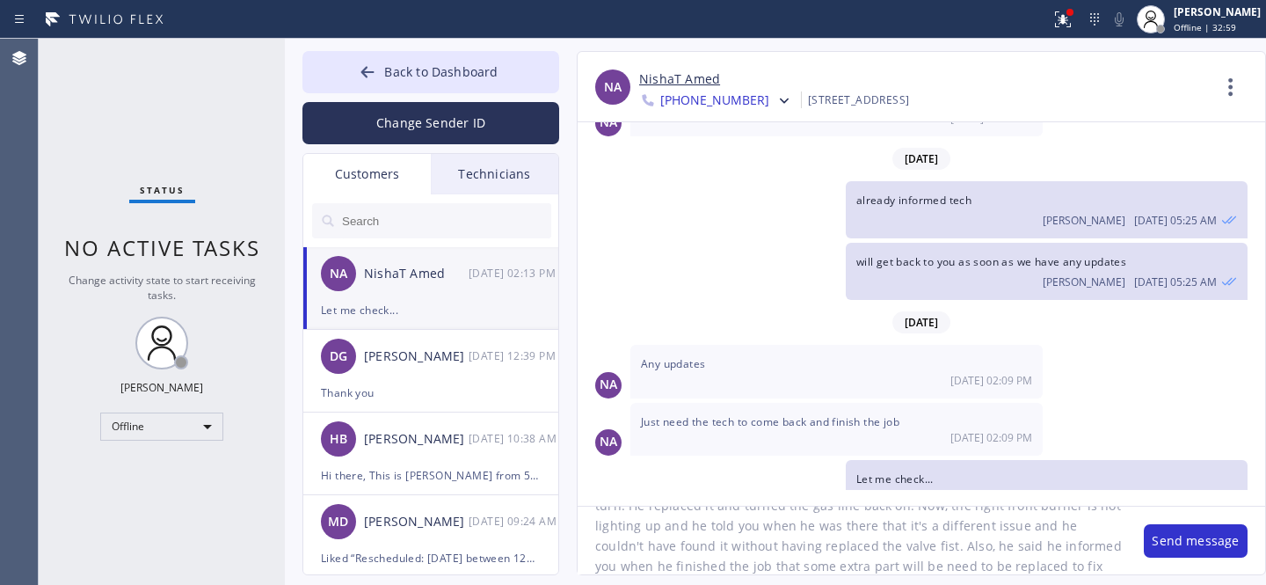
scroll to position [95, 0]
paste textarea "extra for part and labor"
click at [788, 567] on textarea "[PERSON_NAME], I just spoke with the technician and he said it's a different is…" at bounding box center [852, 540] width 549 height 68
click at [918, 563] on textarea "[PERSON_NAME], I just spoke with the technician and he said it's a different is…" at bounding box center [852, 540] width 549 height 68
type textarea "[PERSON_NAME], I just spoke with the technician and he said it's a different is…"
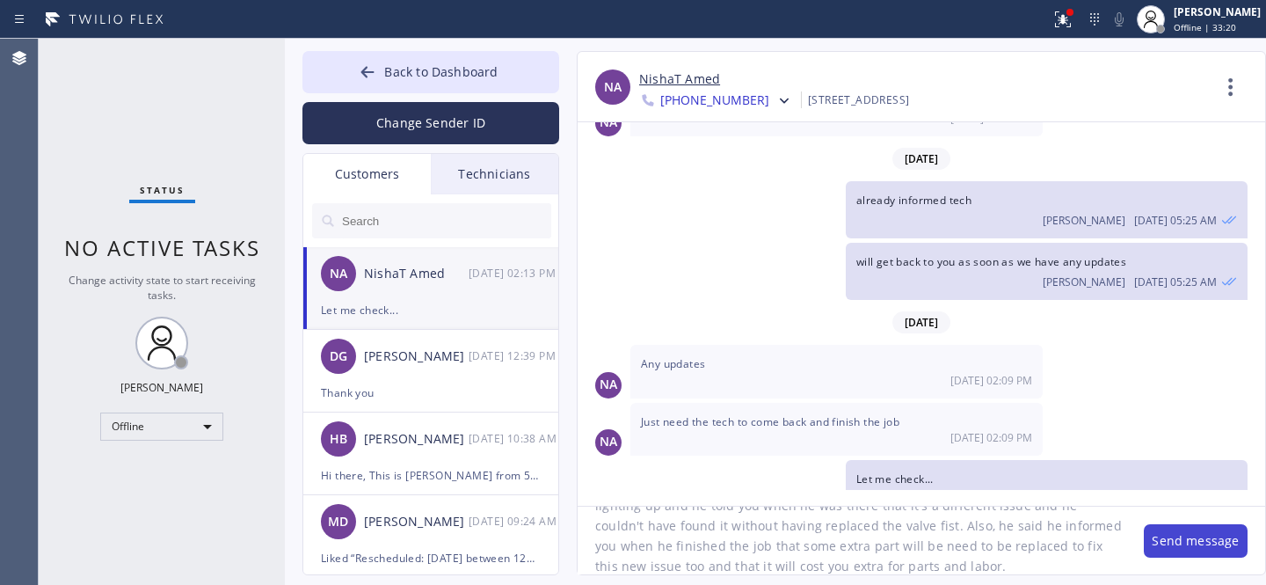
click at [1178, 541] on button "Send message" at bounding box center [1196, 540] width 104 height 33
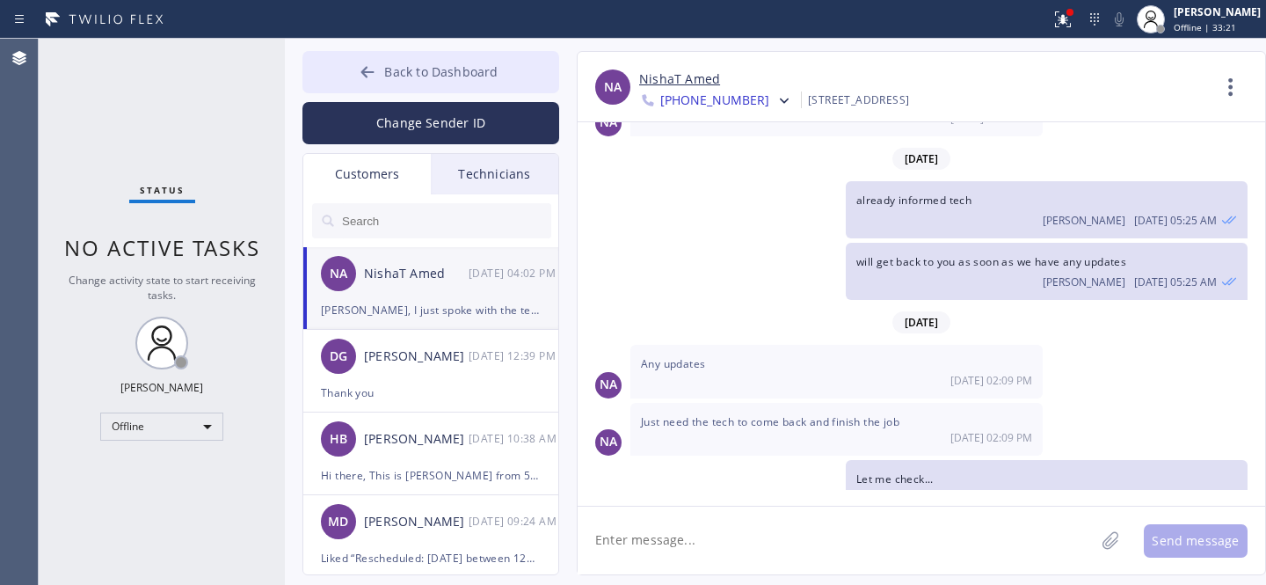
scroll to position [2054, 0]
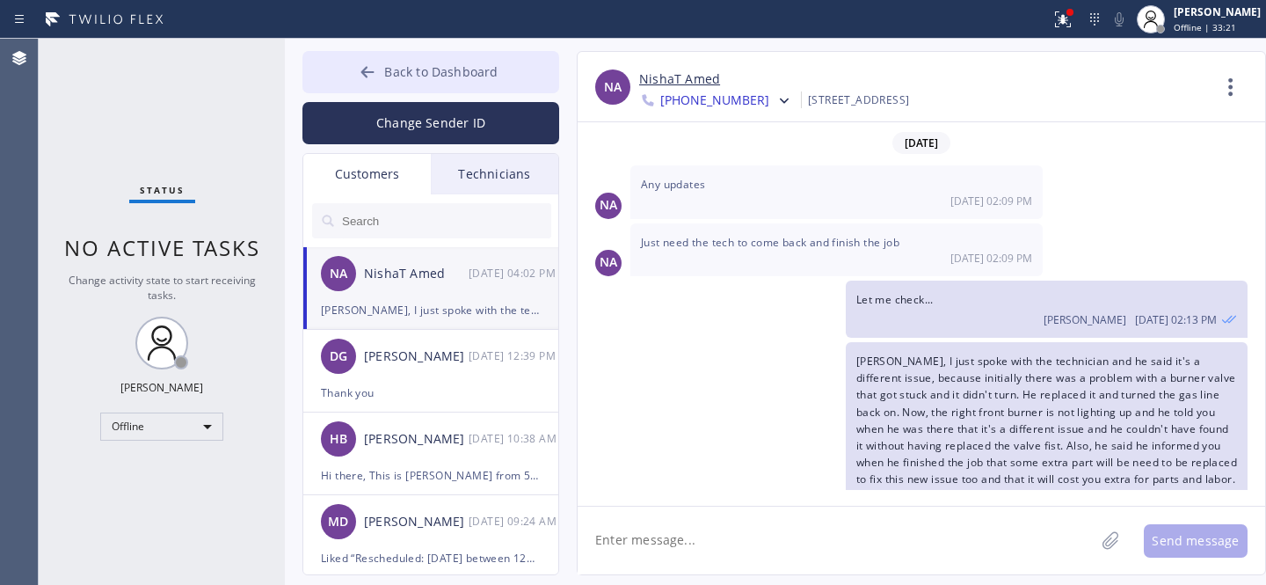
click at [418, 70] on span "Back to Dashboard" at bounding box center [440, 71] width 113 height 17
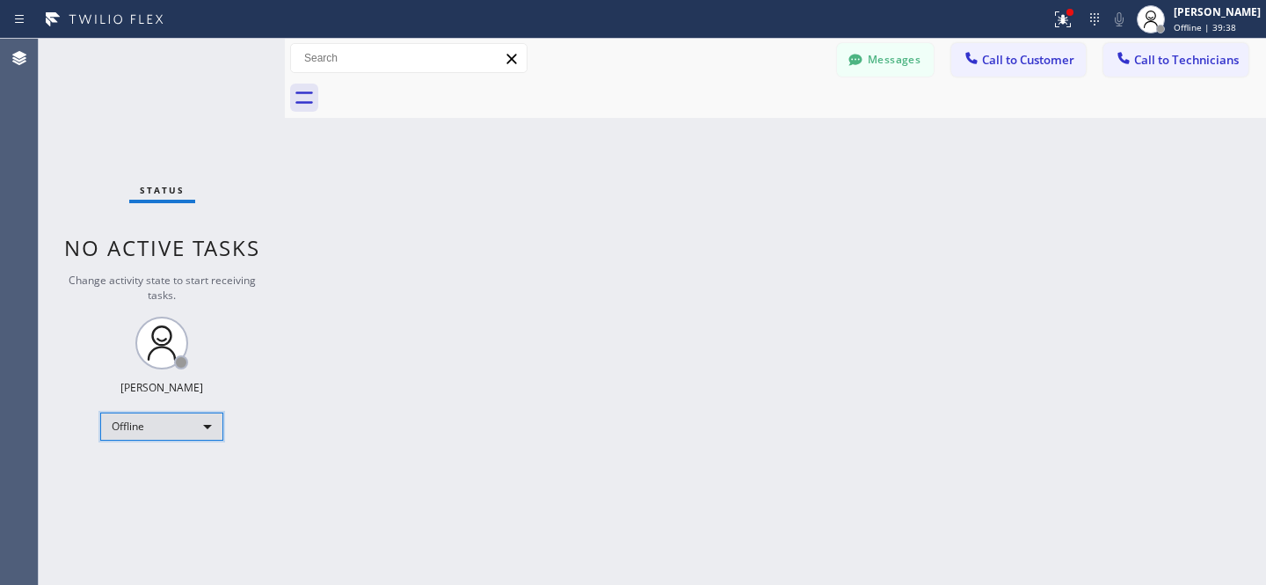
click at [162, 421] on div "Offline" at bounding box center [161, 426] width 123 height 28
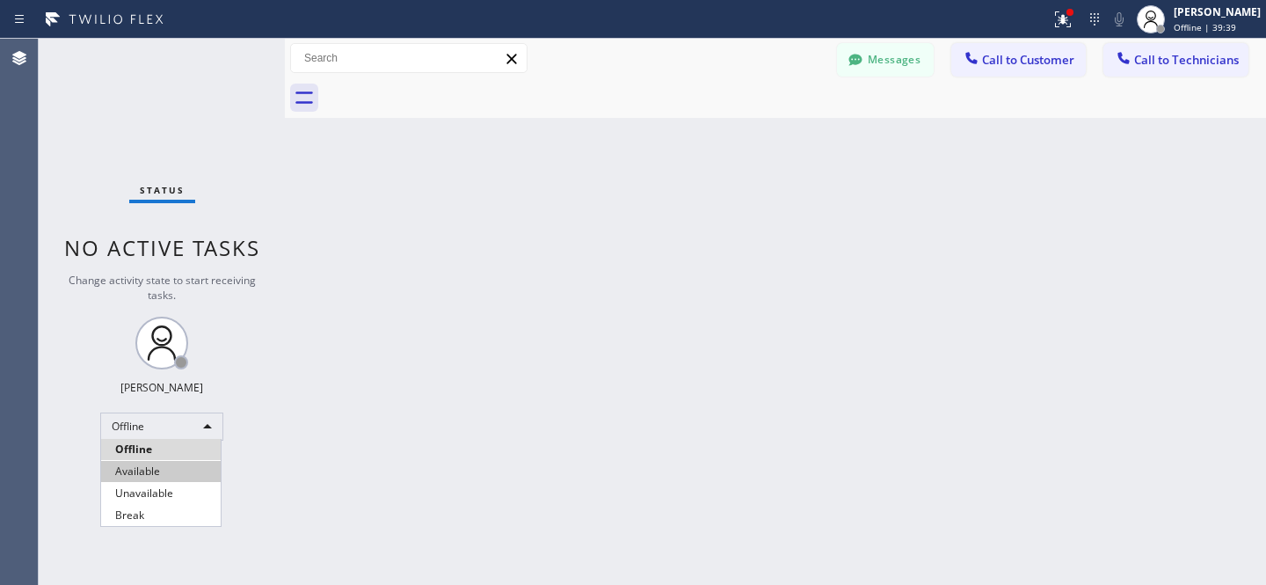
click at [139, 464] on li "Available" at bounding box center [161, 471] width 120 height 21
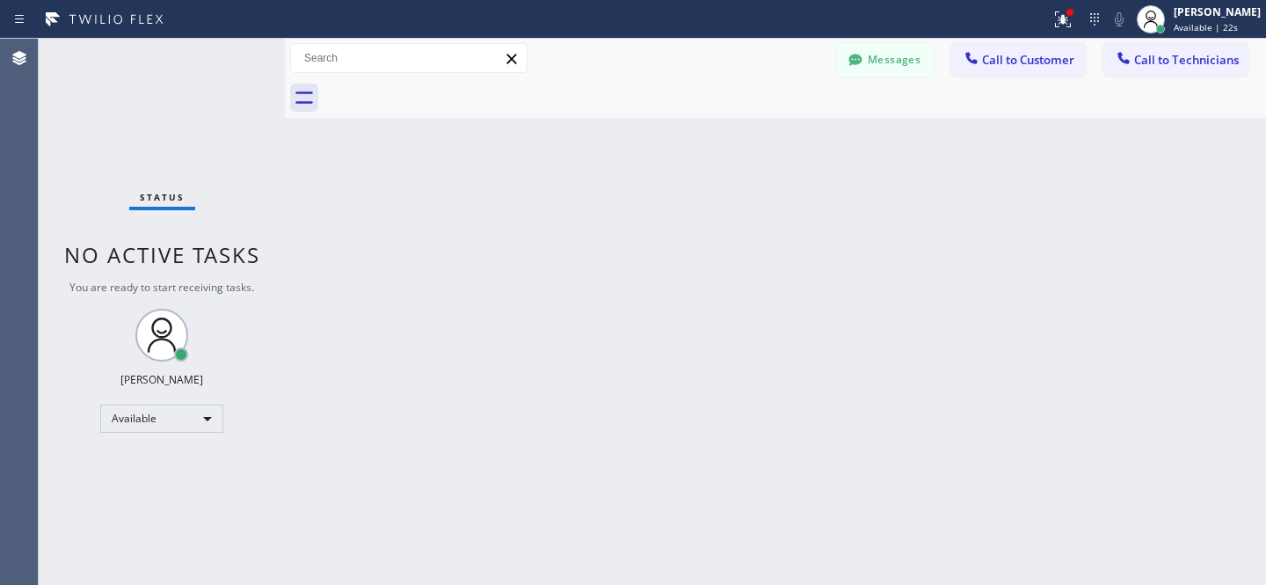
drag, startPoint x: 1009, startPoint y: 69, endPoint x: 822, endPoint y: 150, distance: 204.0
click at [1008, 69] on button "Call to Customer" at bounding box center [1018, 59] width 134 height 33
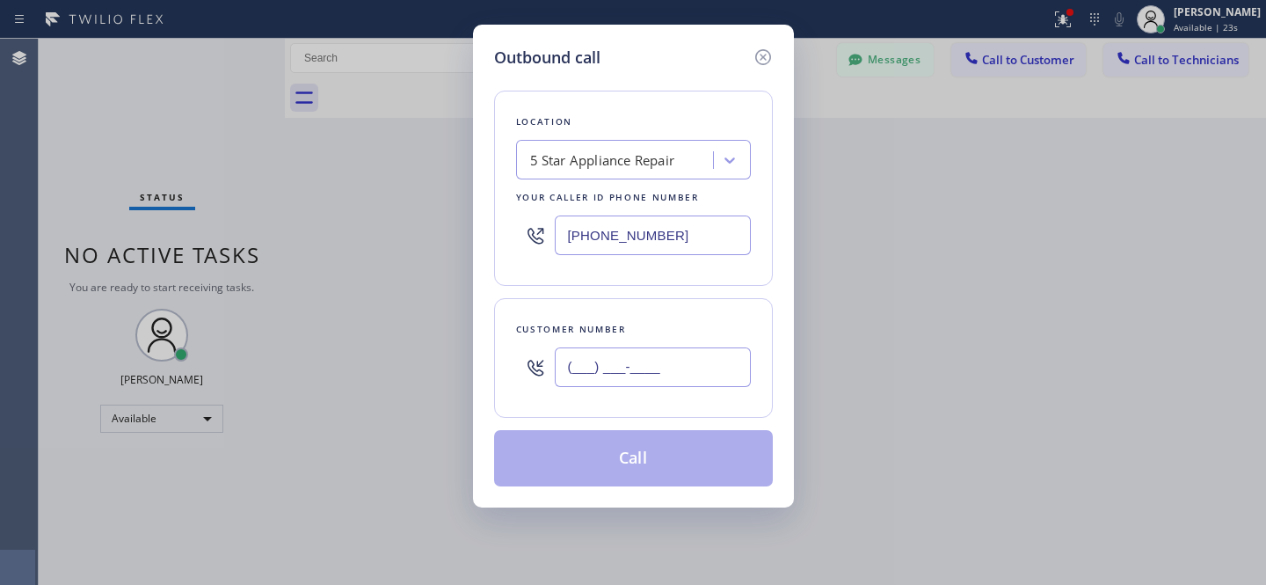
drag, startPoint x: 673, startPoint y: 376, endPoint x: 705, endPoint y: 355, distance: 38.0
click at [673, 376] on input "(___) ___-____" at bounding box center [653, 367] width 196 height 40
paste input "310) 303-9718"
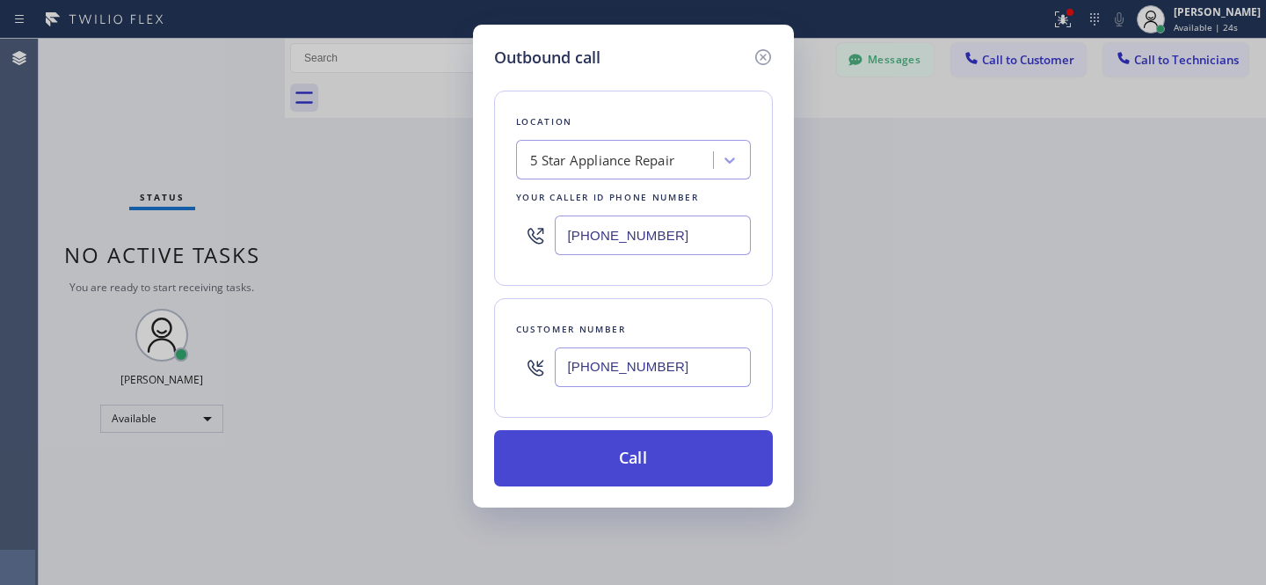
type input "[PHONE_NUMBER]"
drag, startPoint x: 664, startPoint y: 452, endPoint x: 675, endPoint y: 443, distance: 14.4
click at [664, 452] on button "Call" at bounding box center [633, 458] width 279 height 56
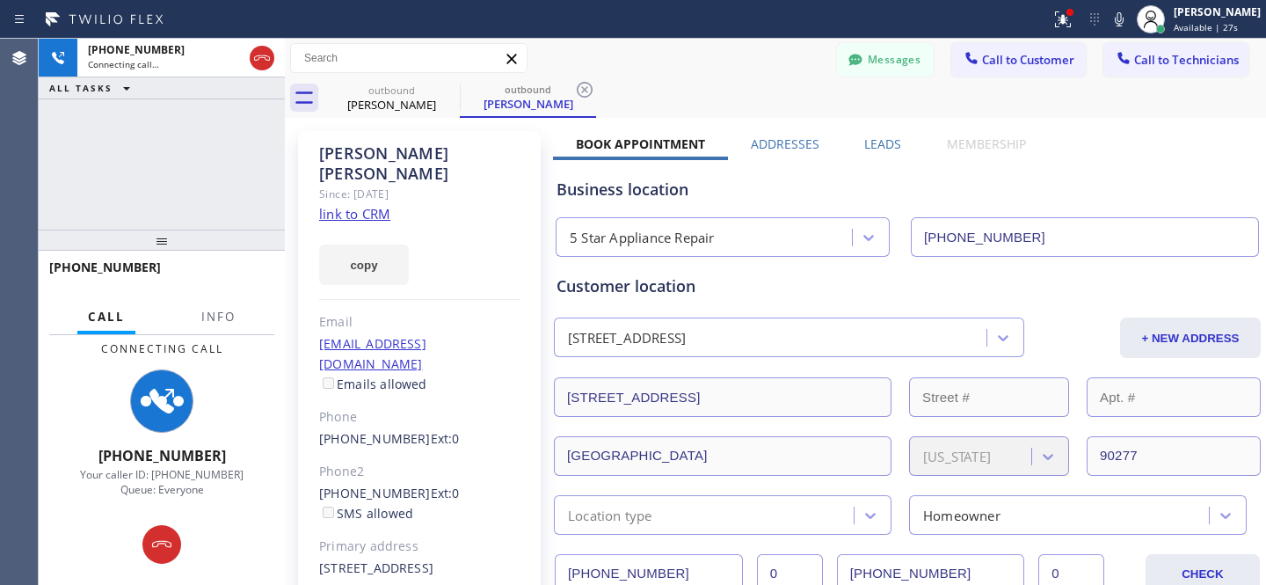
type input "[PHONE_NUMBER]"
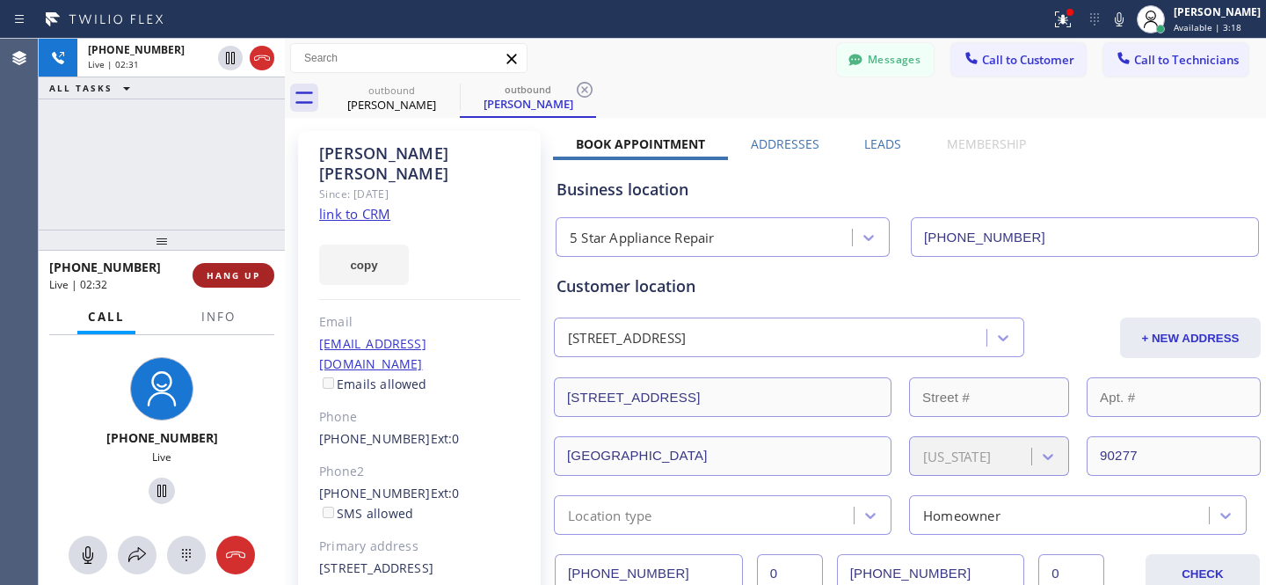
click at [247, 281] on button "HANG UP" at bounding box center [234, 275] width 82 height 25
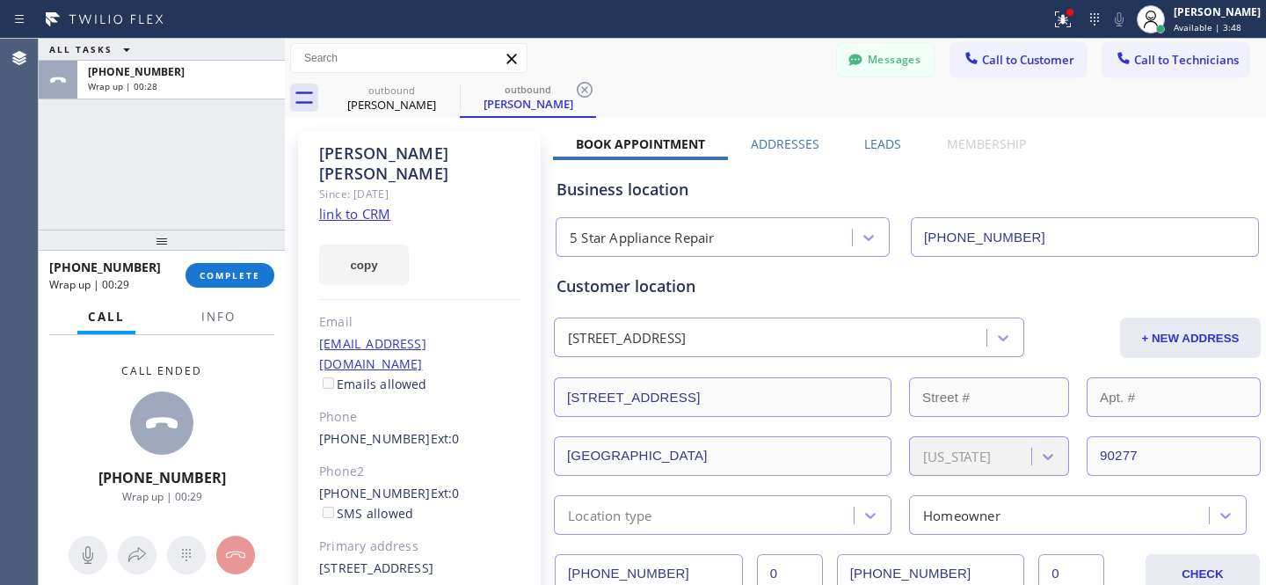
drag, startPoint x: 577, startPoint y: 90, endPoint x: 484, endPoint y: 96, distance: 92.5
click at [577, 90] on icon at bounding box center [585, 90] width 16 height 16
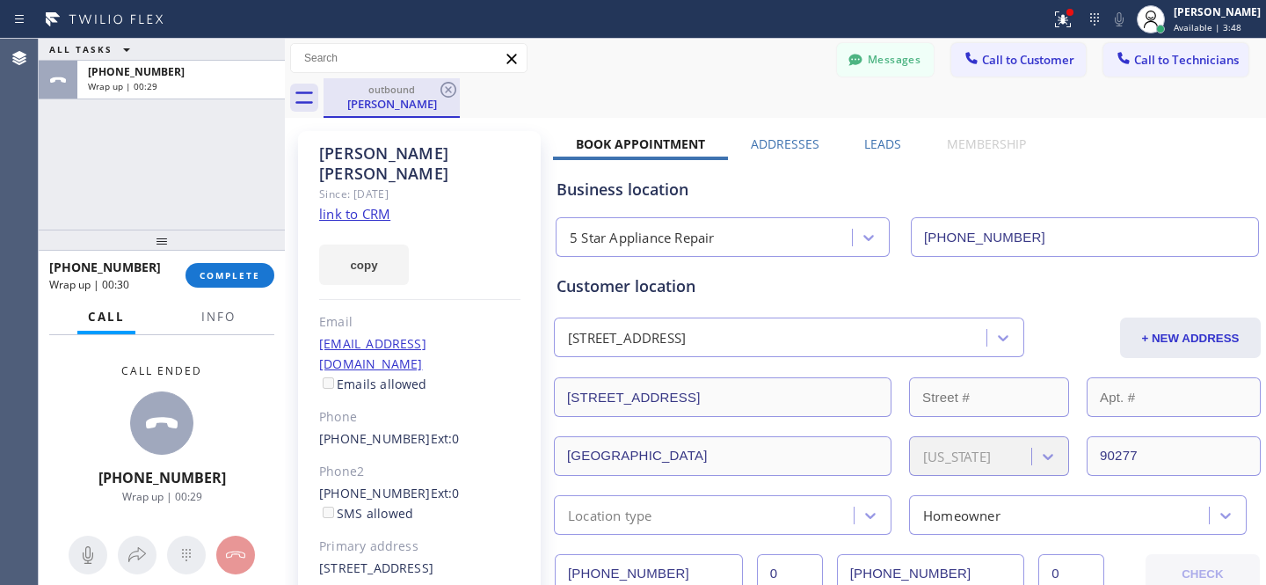
click at [459, 93] on div "outbound [PERSON_NAME]" at bounding box center [794, 98] width 942 height 40
click at [453, 92] on icon at bounding box center [448, 89] width 21 height 21
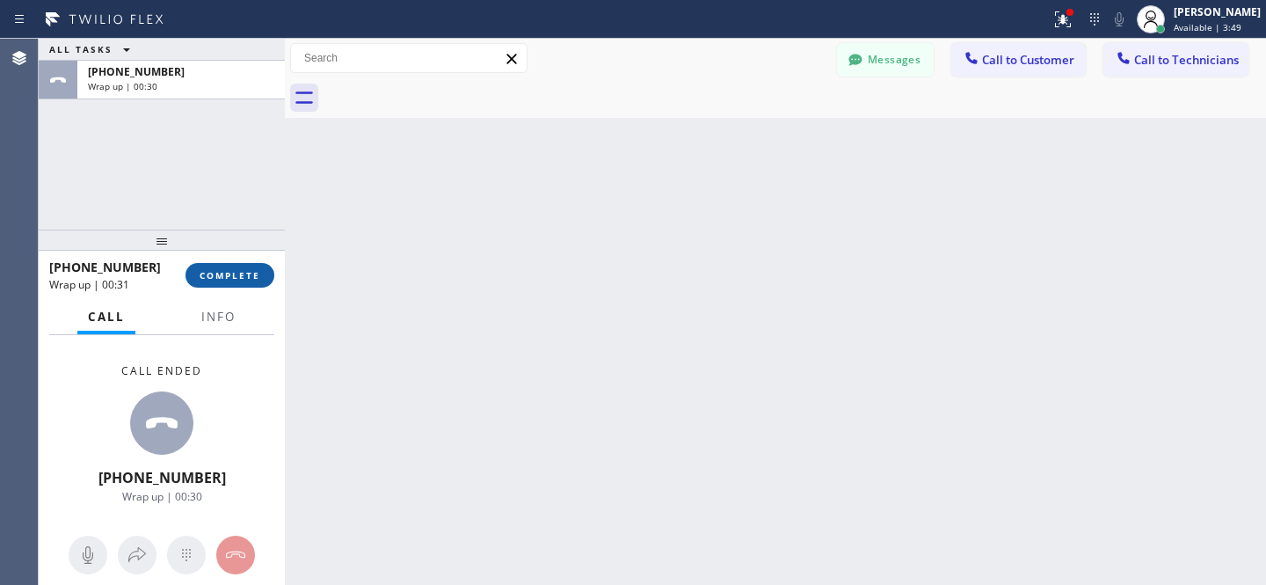
click at [249, 278] on span "COMPLETE" at bounding box center [230, 275] width 61 height 12
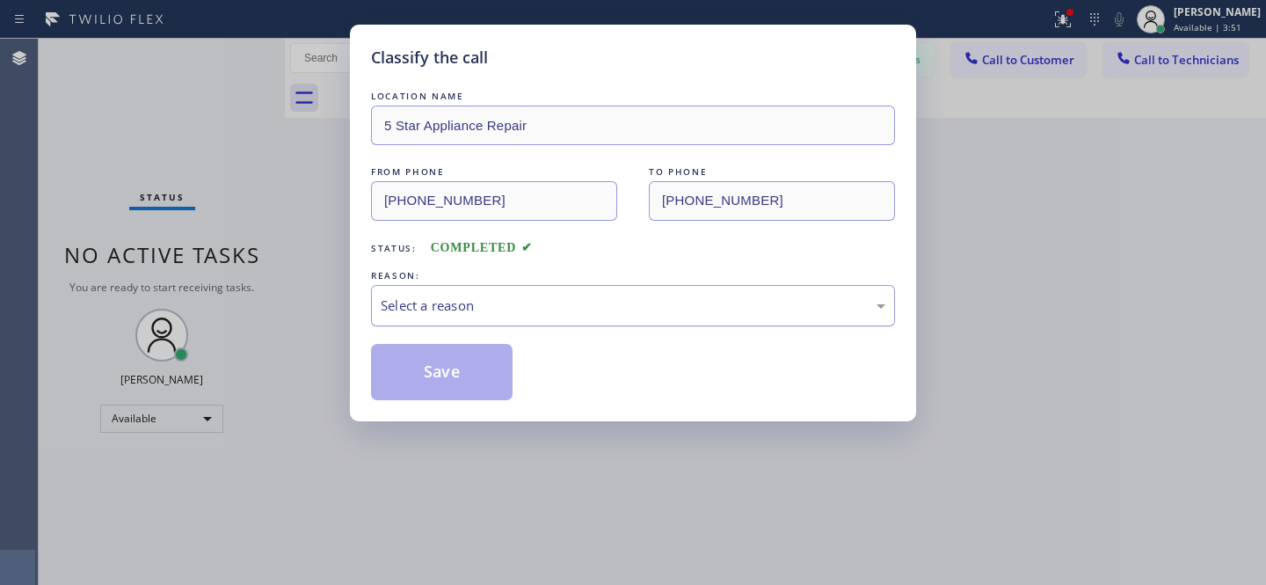
click at [455, 311] on div "Select a reason" at bounding box center [633, 305] width 505 height 20
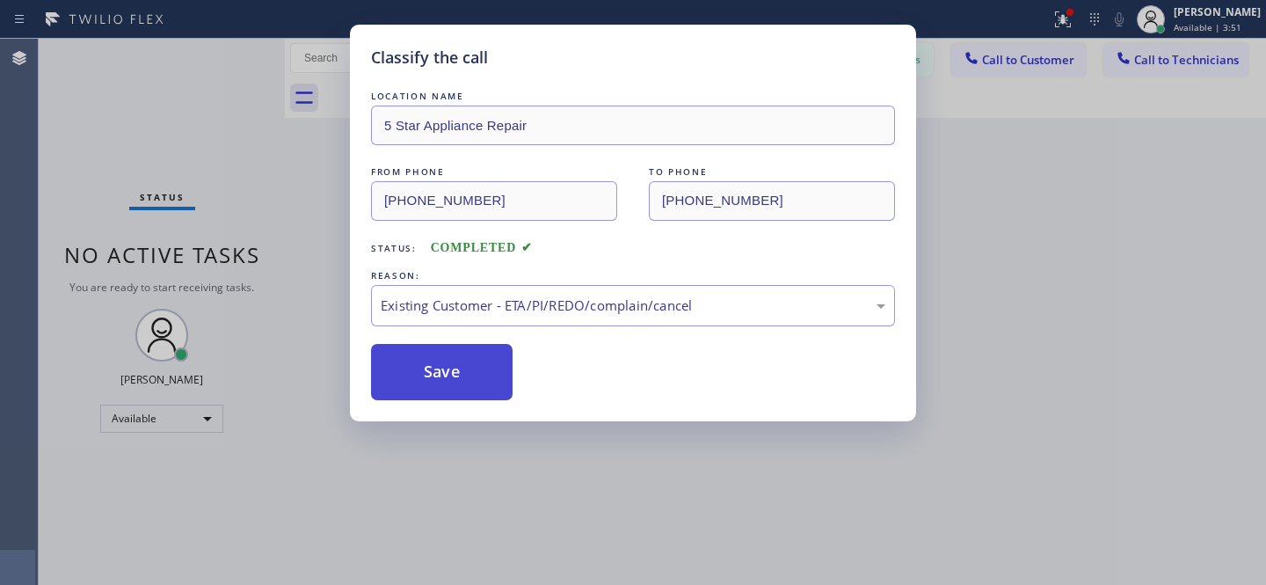
click at [452, 374] on button "Save" at bounding box center [442, 372] width 142 height 56
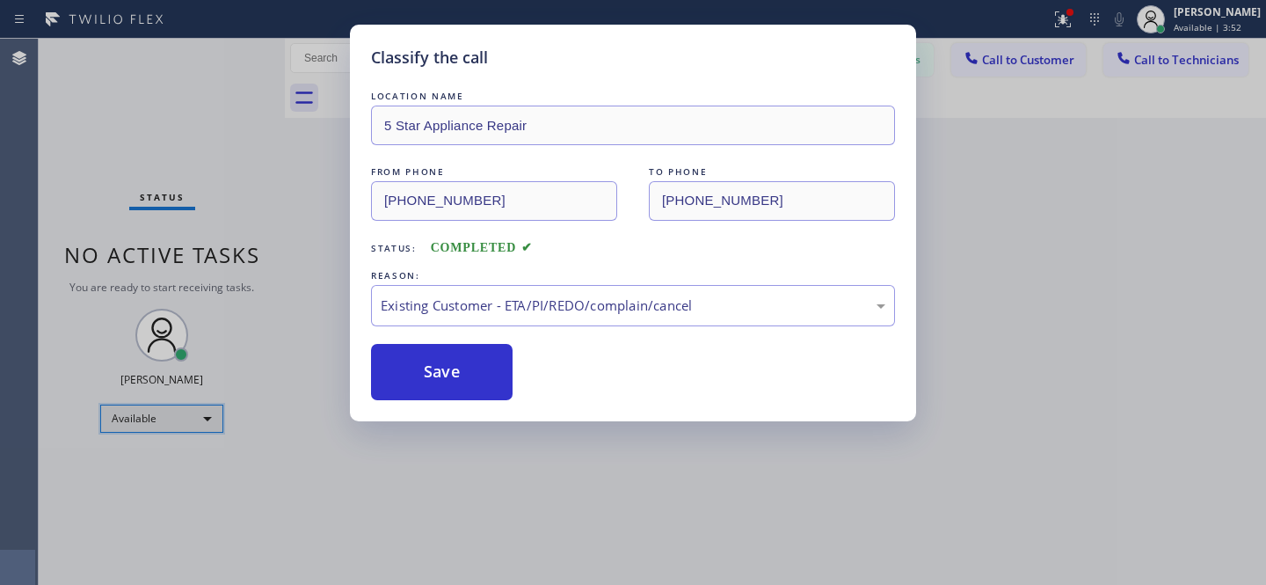
click at [143, 418] on div "Available" at bounding box center [161, 418] width 123 height 28
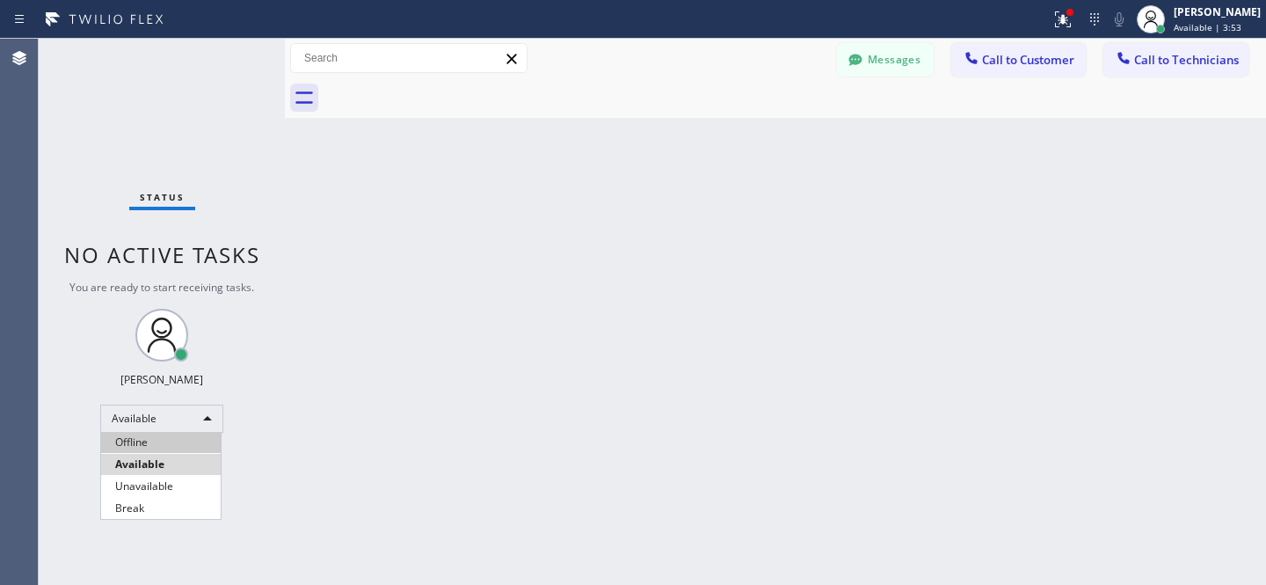
click at [141, 435] on li "Offline" at bounding box center [161, 442] width 120 height 21
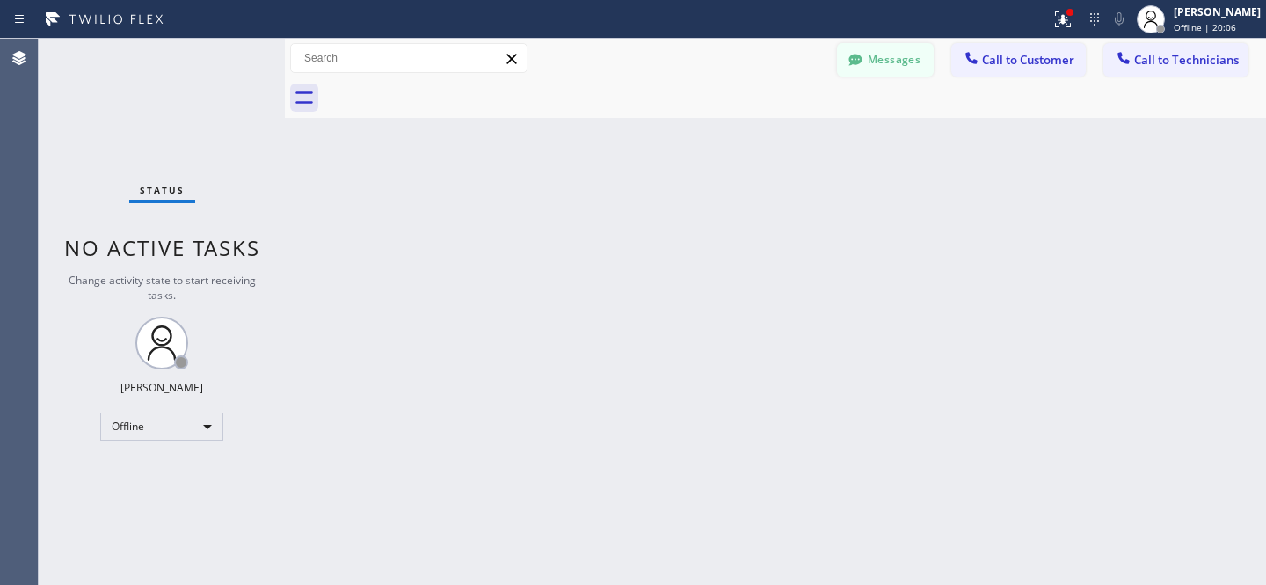
click at [892, 62] on button "Messages" at bounding box center [885, 59] width 97 height 33
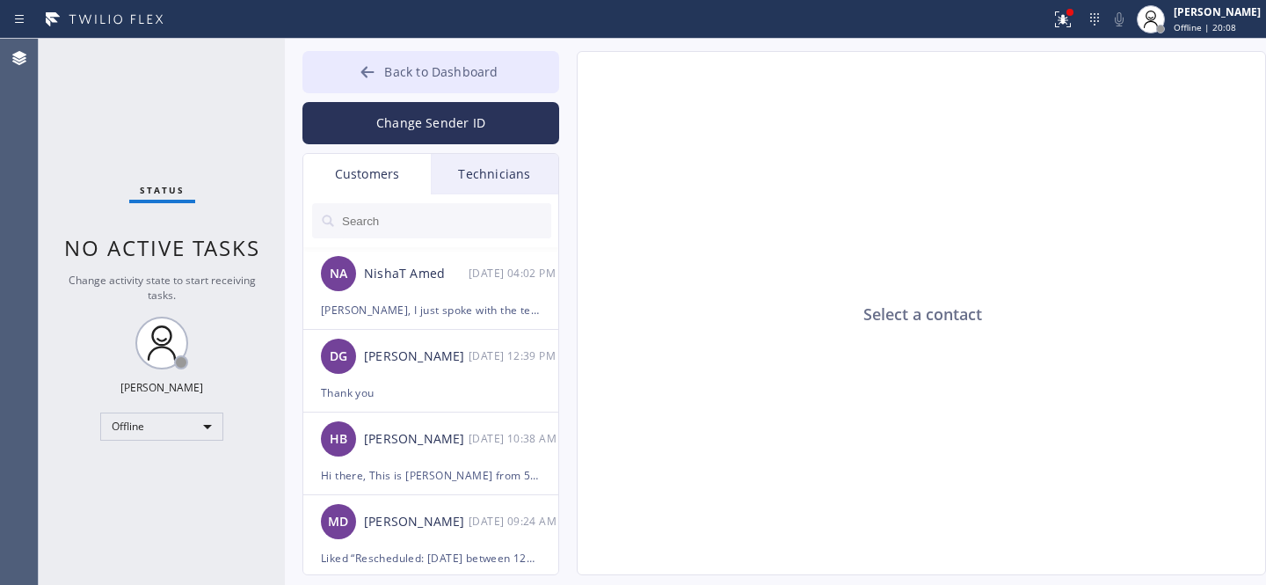
click at [388, 59] on button "Back to Dashboard" at bounding box center [430, 72] width 257 height 42
